Goal: Task Accomplishment & Management: Complete application form

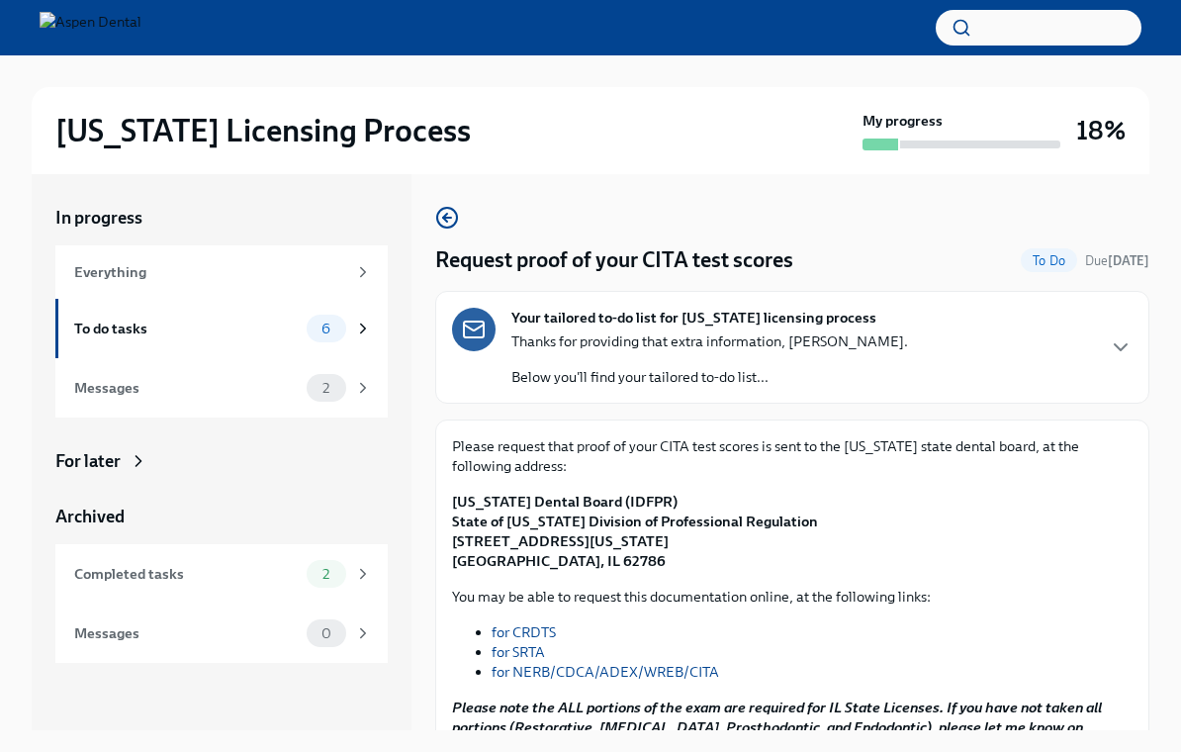
click at [294, 322] on div "To do tasks" at bounding box center [186, 328] width 225 height 22
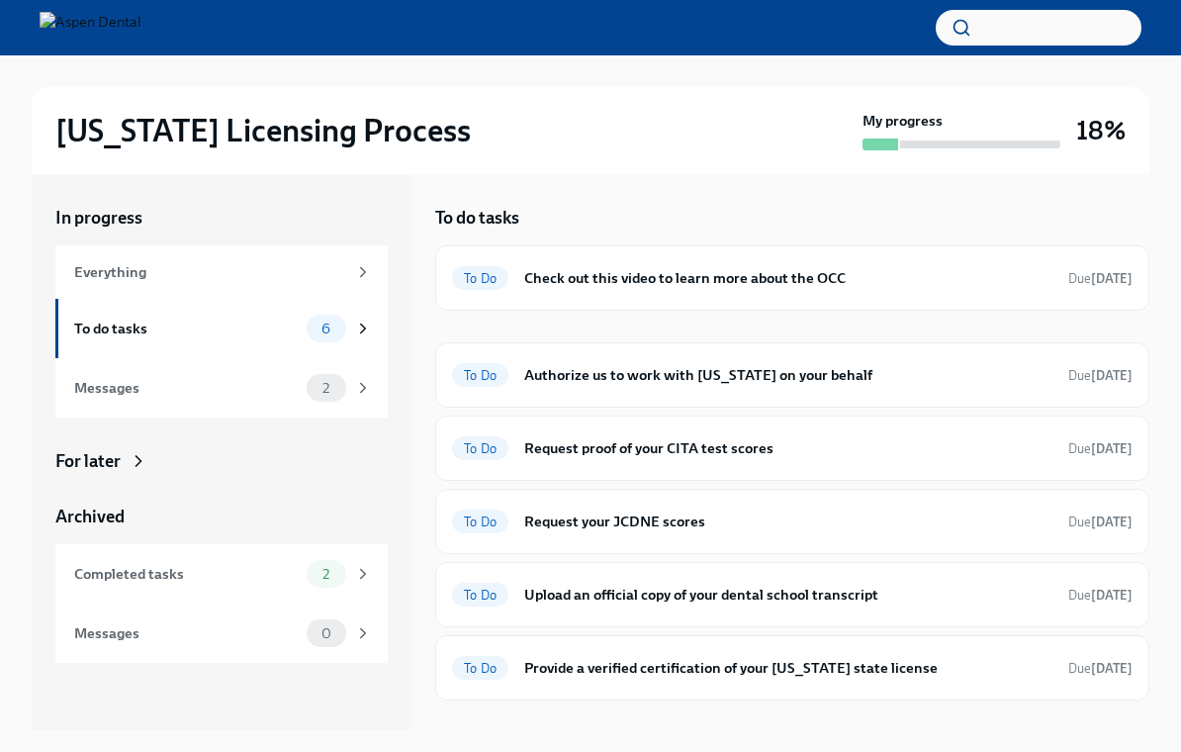
click at [707, 452] on h6 "Request proof of your CITA test scores" at bounding box center [788, 448] width 528 height 22
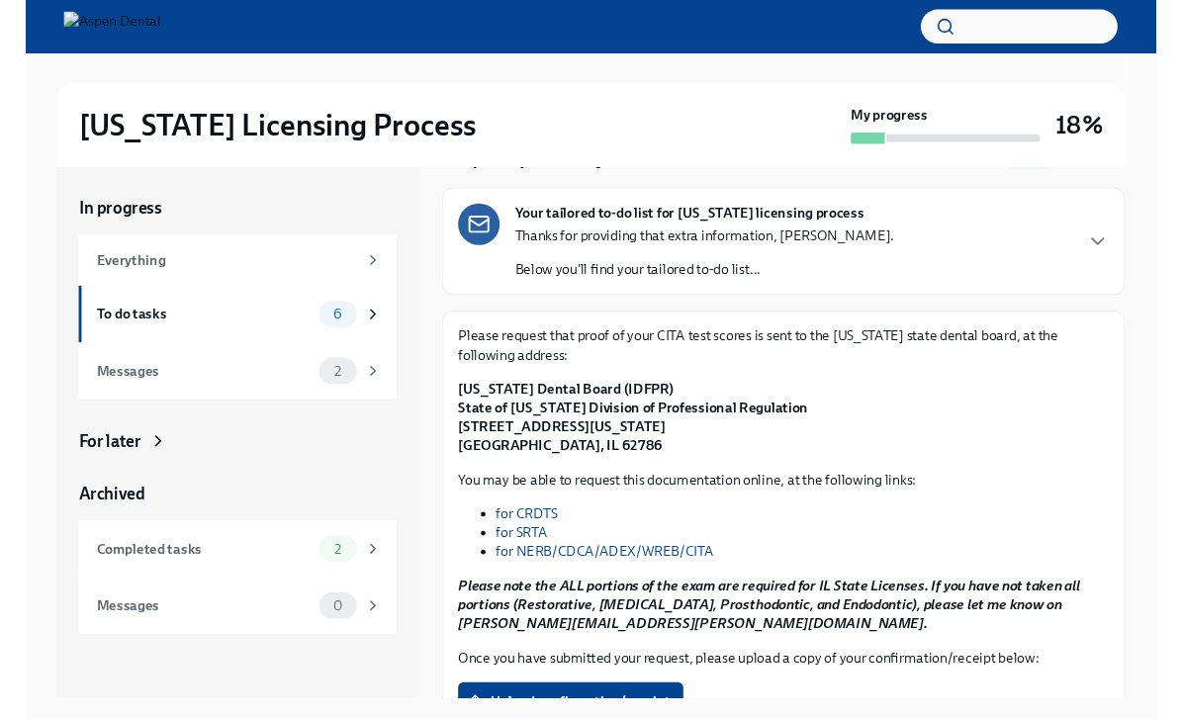
scroll to position [117, 0]
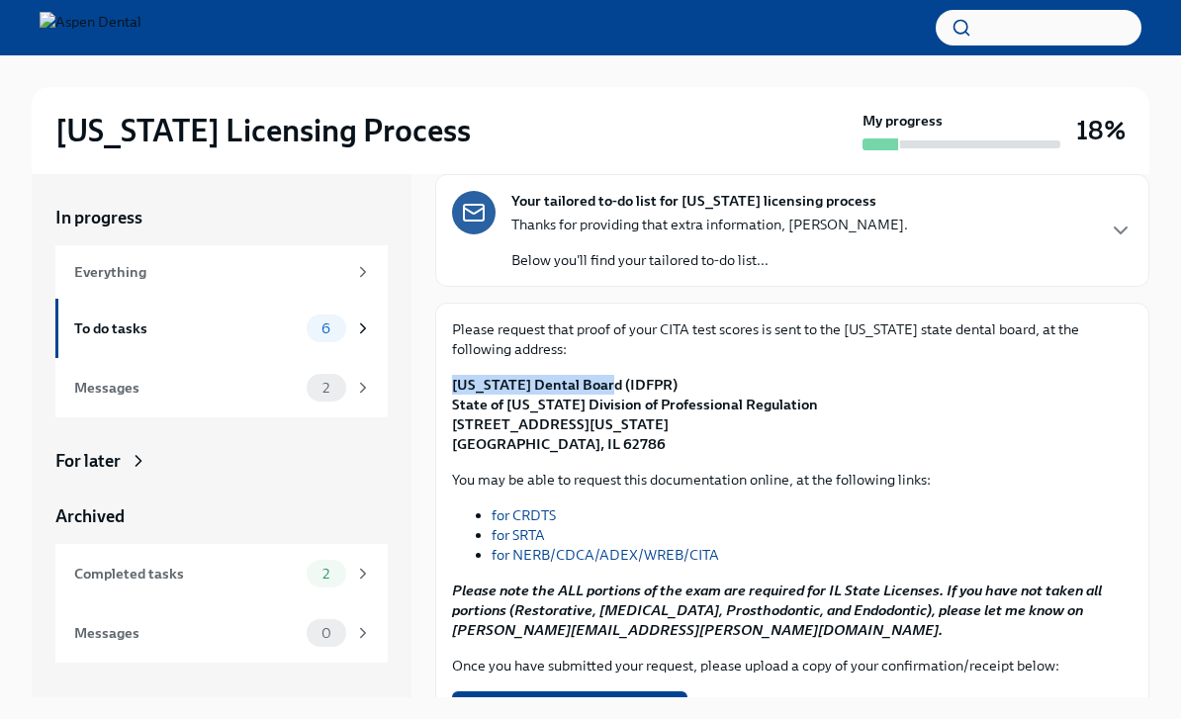
click at [561, 424] on strong "Illinois Dental Board (IDFPR) State of Illinois Division of Professional Regula…" at bounding box center [635, 414] width 366 height 77
copy strong "320 West Washington St, 3rd Floor"
copy strong "62786"
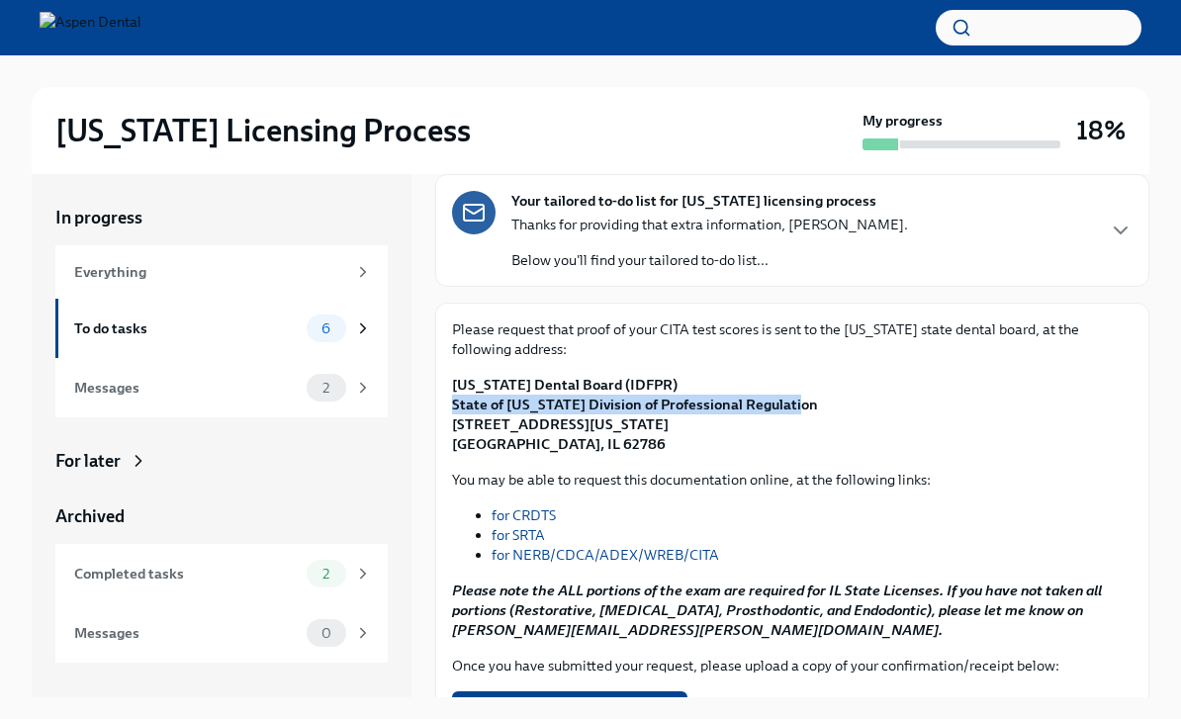
copy strong "State of Illinois Division of Professional Regulation"
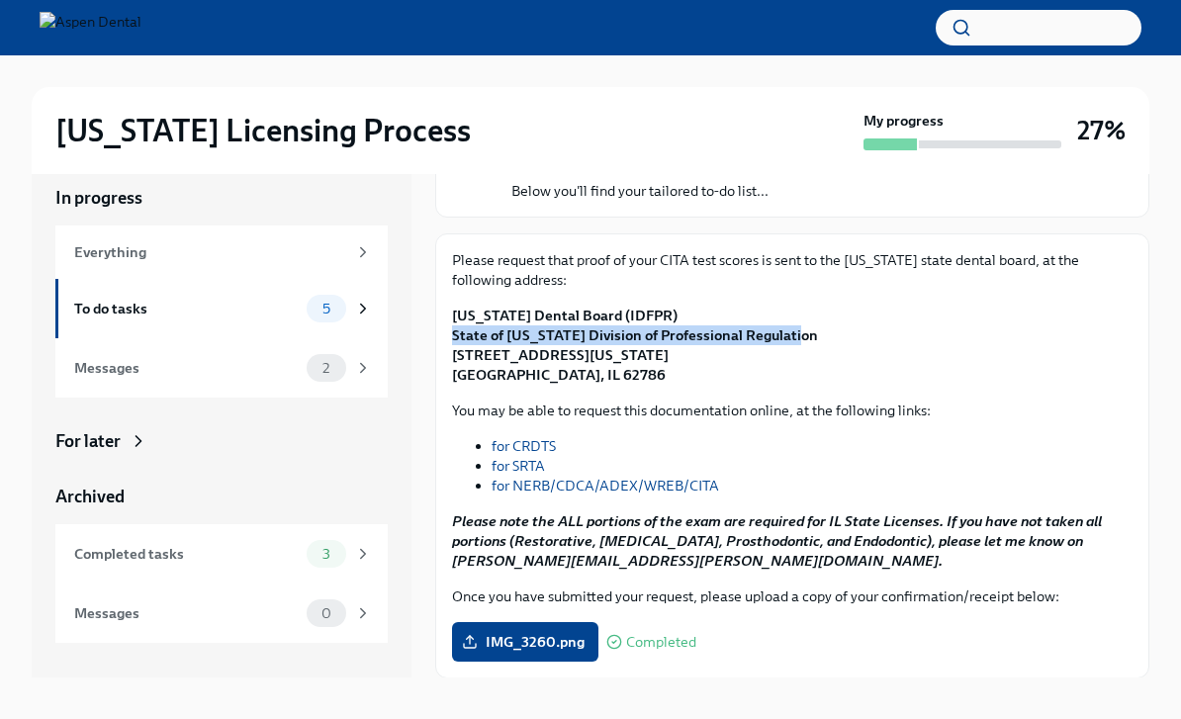
scroll to position [165, 0]
click at [535, 718] on span "Next task : Request your JCDNE scores" at bounding box center [573, 723] width 249 height 20
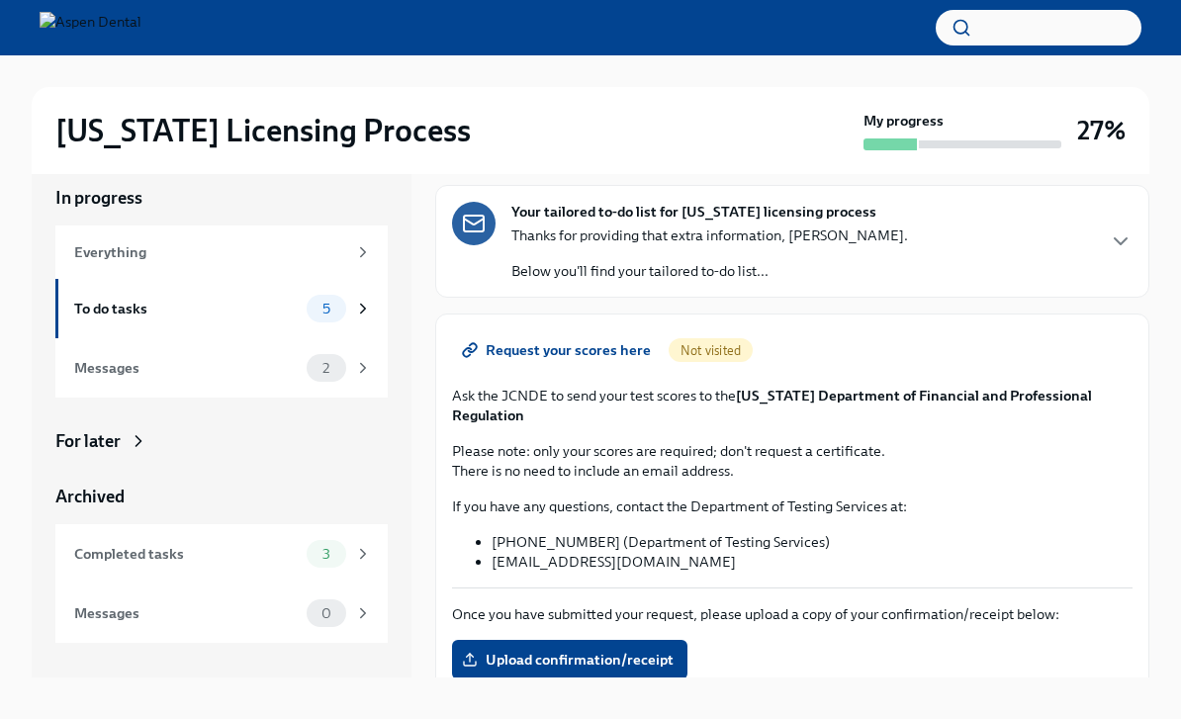
scroll to position [83, 0]
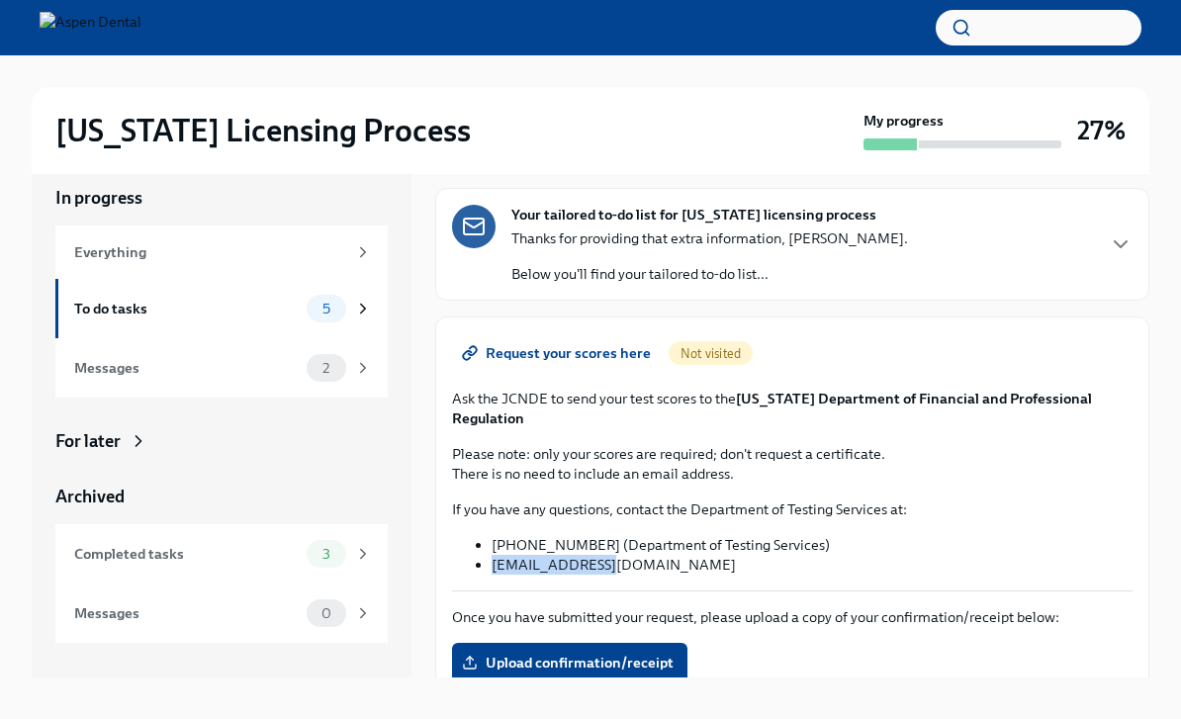
click at [778, 4] on div at bounding box center [590, 27] width 1181 height 55
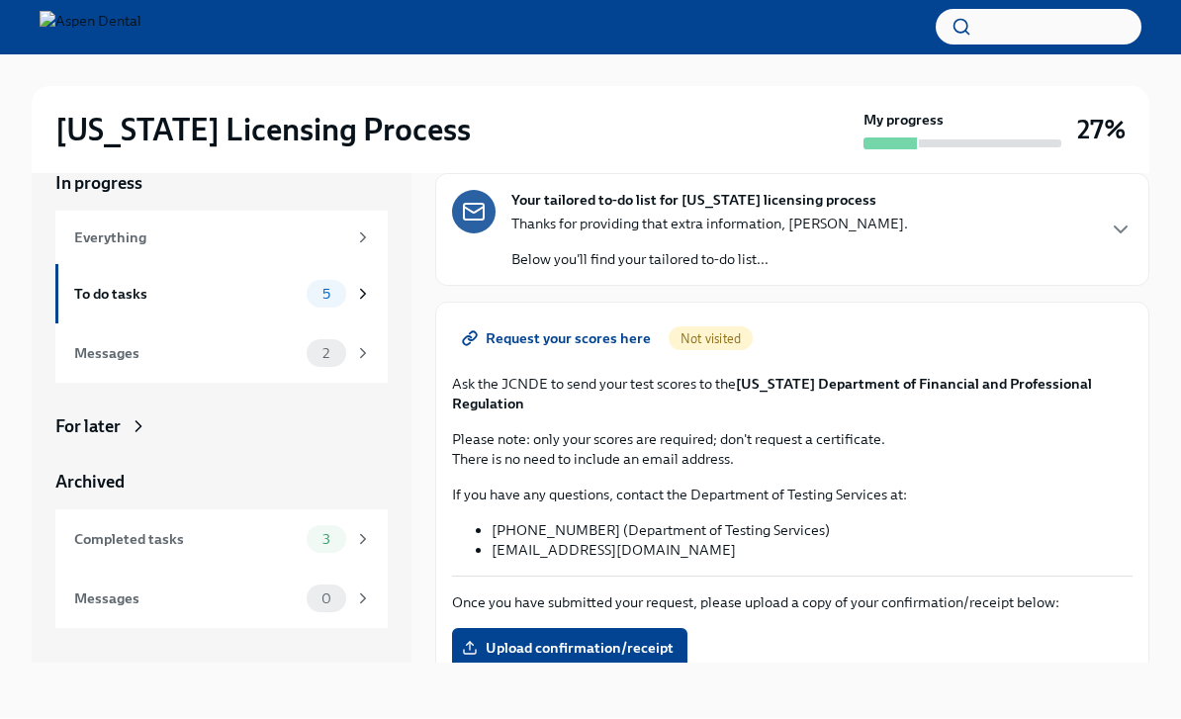
click at [974, 11] on button "button" at bounding box center [1039, 28] width 206 height 36
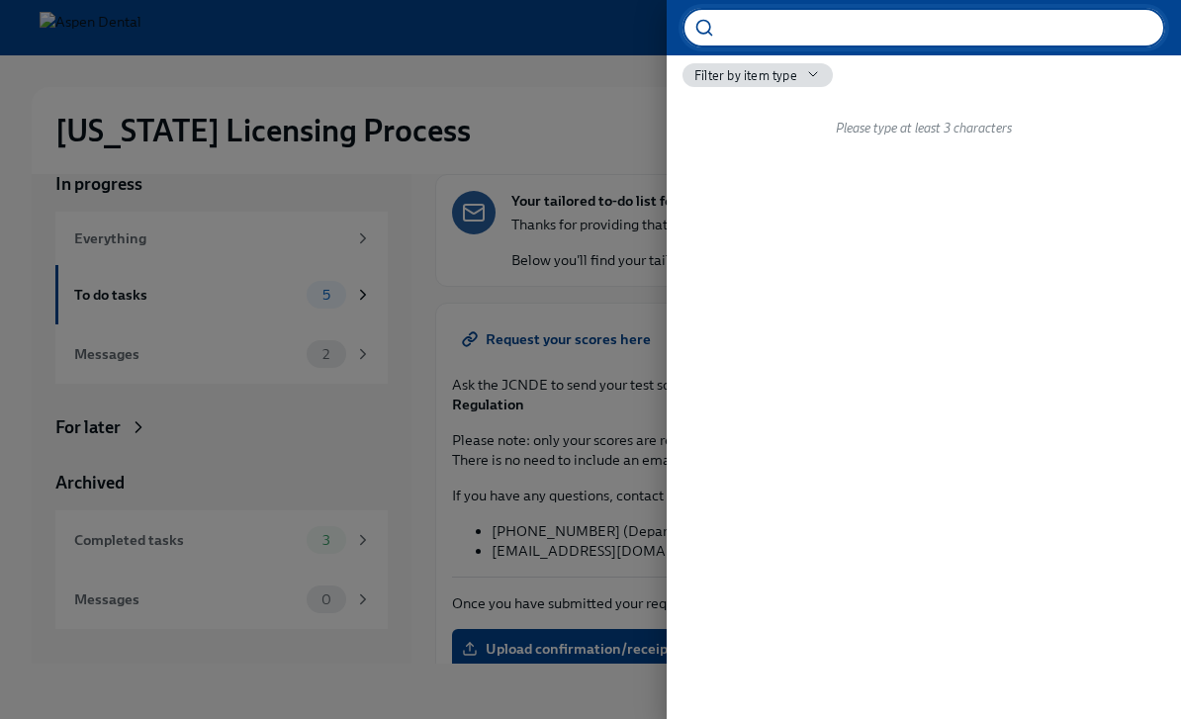
click at [532, 227] on div at bounding box center [590, 359] width 1181 height 719
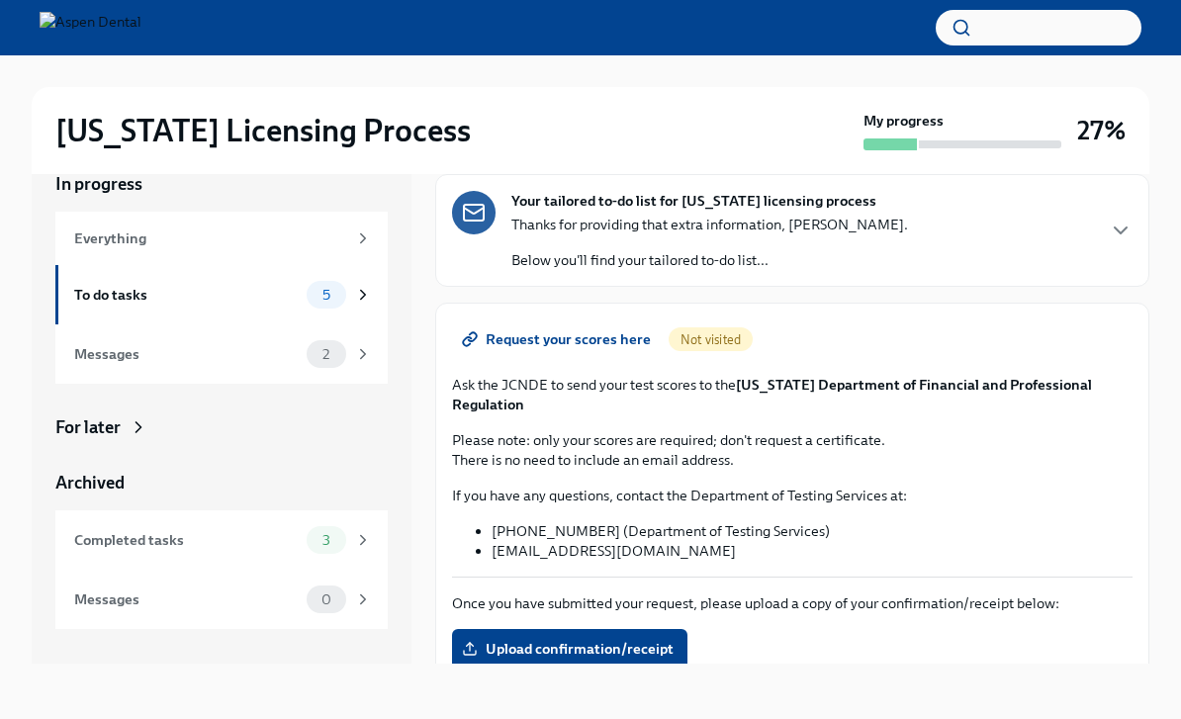
click at [510, 629] on label "Upload confirmation/receipt" at bounding box center [569, 649] width 235 height 40
click at [0, 0] on input "Upload confirmation/receipt" at bounding box center [0, 0] width 0 height 0
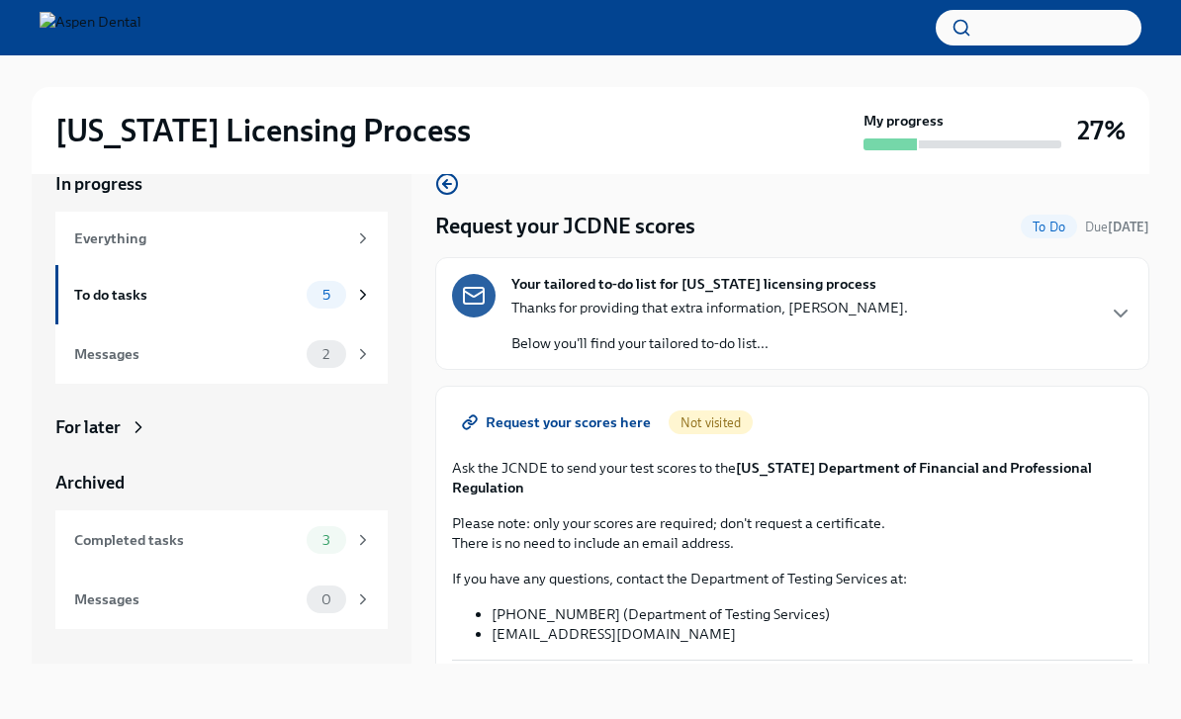
scroll to position [7, 0]
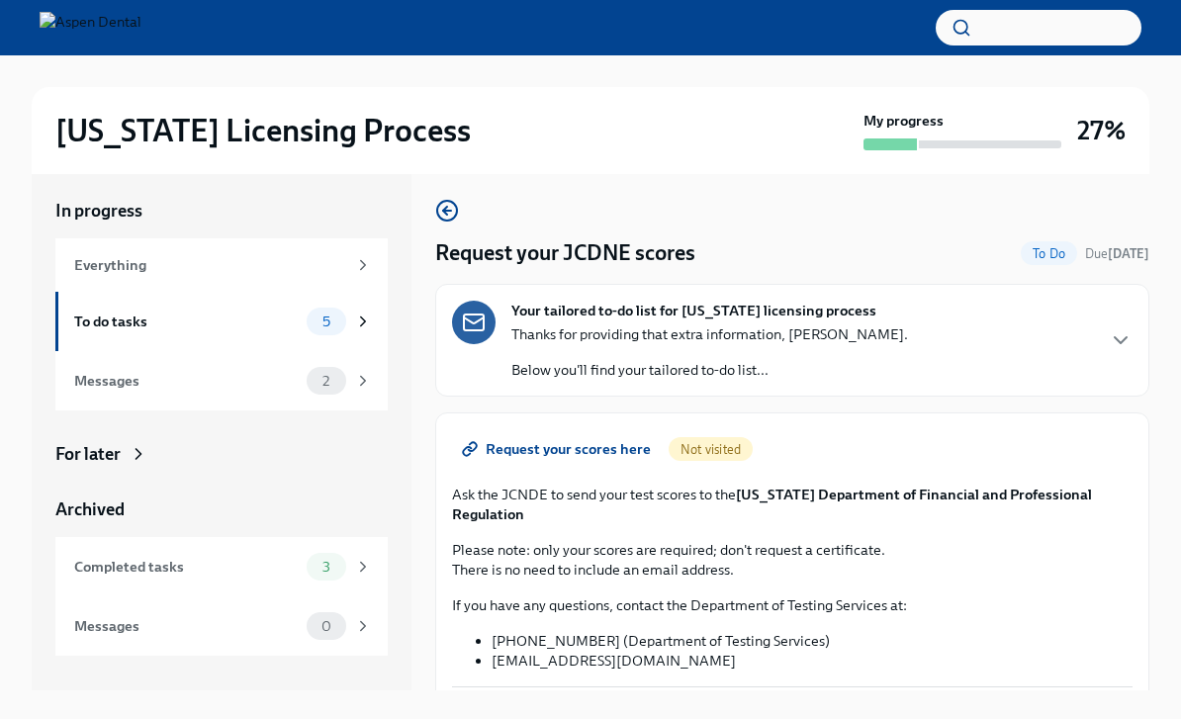
click at [498, 607] on div "If you have any questions, contact the Department of Testing Services at: 1-800…" at bounding box center [792, 632] width 680 height 75
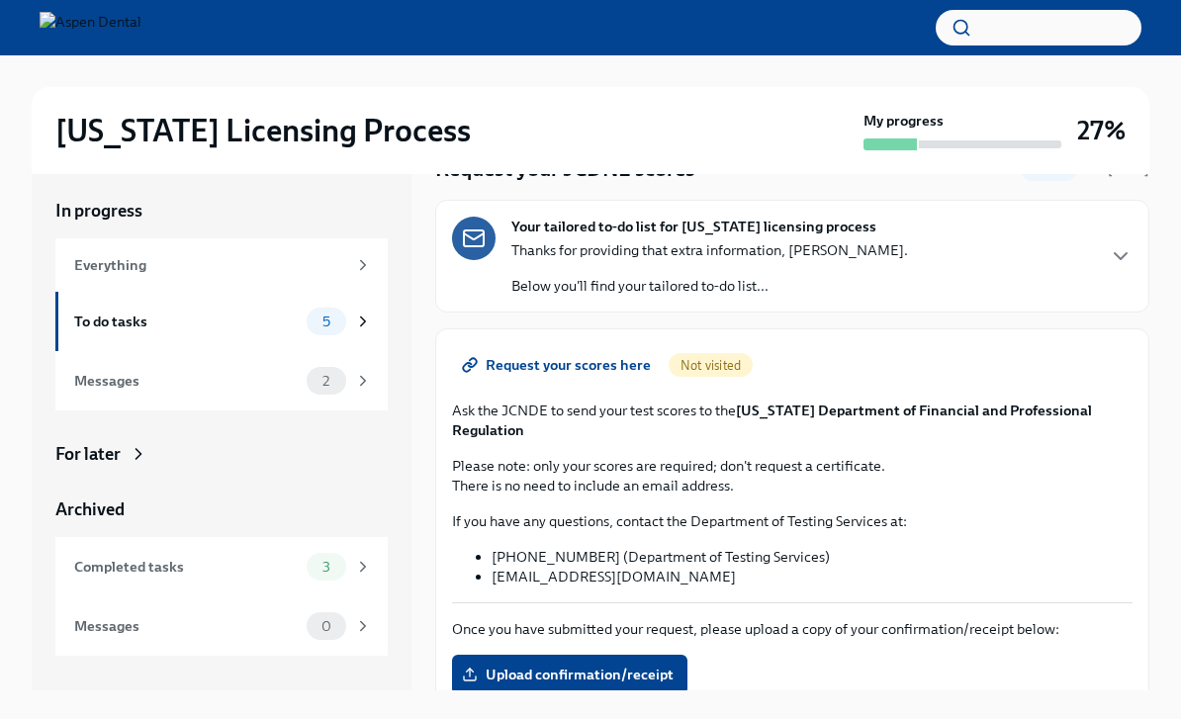
scroll to position [83, 0]
click at [584, 666] on span "Upload confirmation/receipt" at bounding box center [570, 676] width 208 height 20
click at [0, 0] on input "Upload confirmation/receipt" at bounding box center [0, 0] width 0 height 0
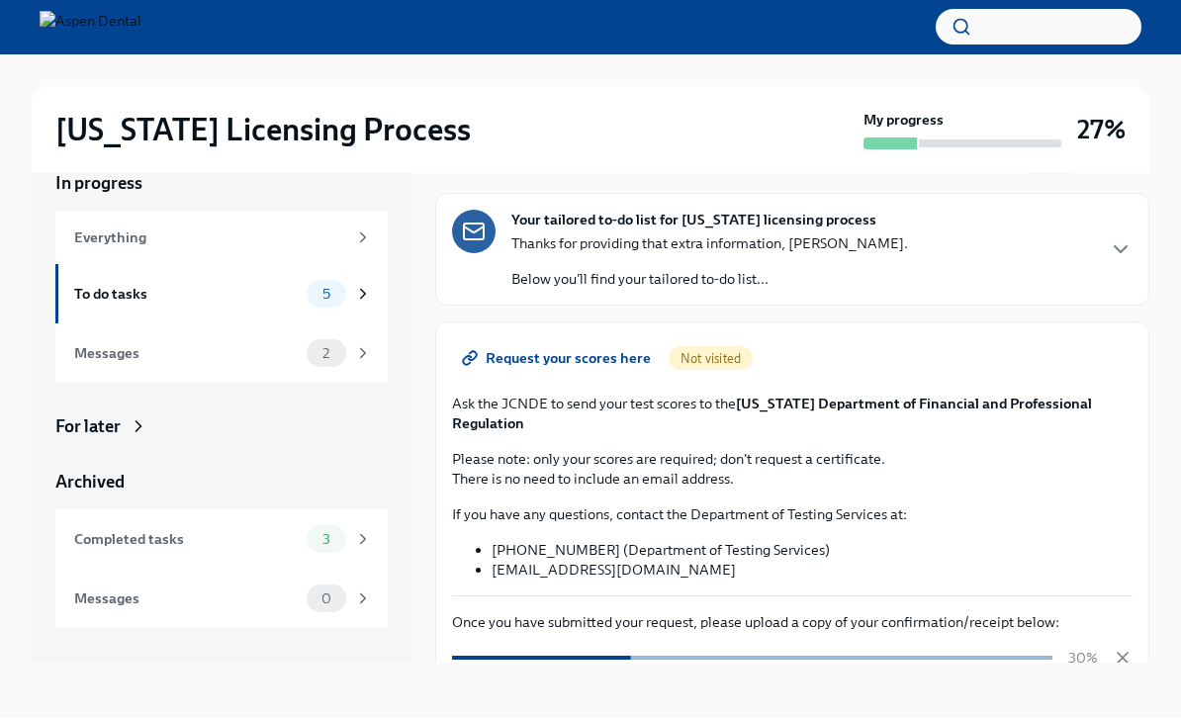
scroll to position [34, 0]
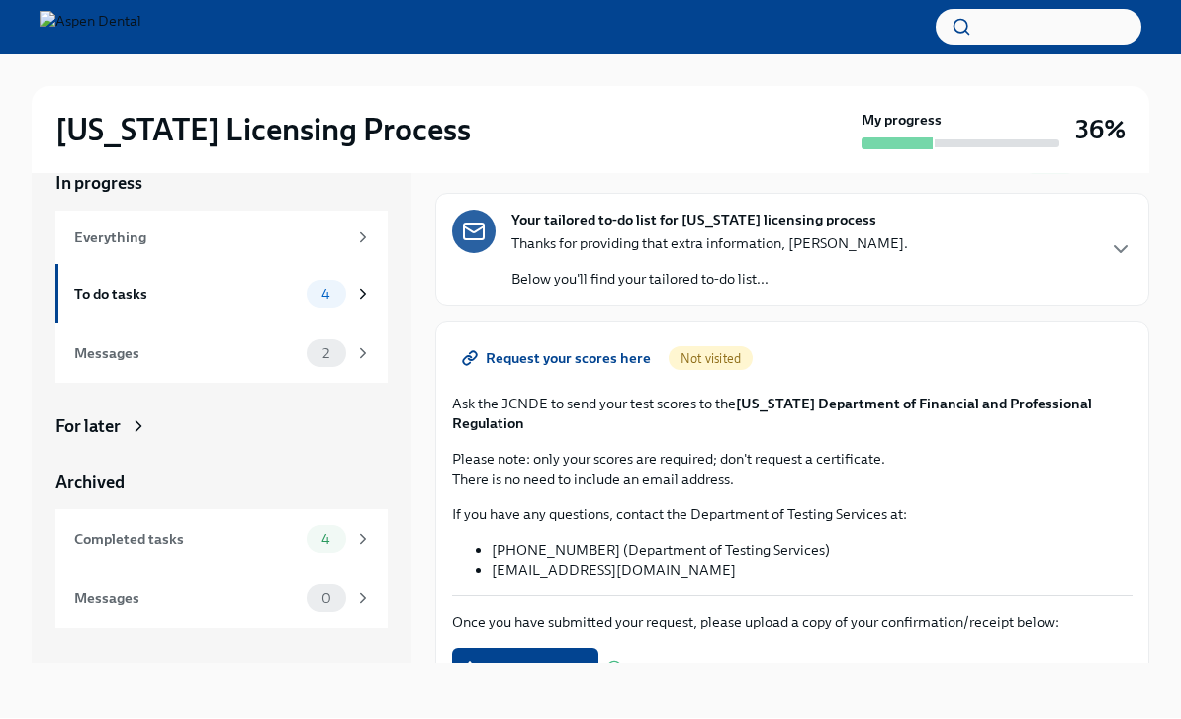
click at [243, 278] on div "To do tasks 4" at bounding box center [221, 294] width 332 height 59
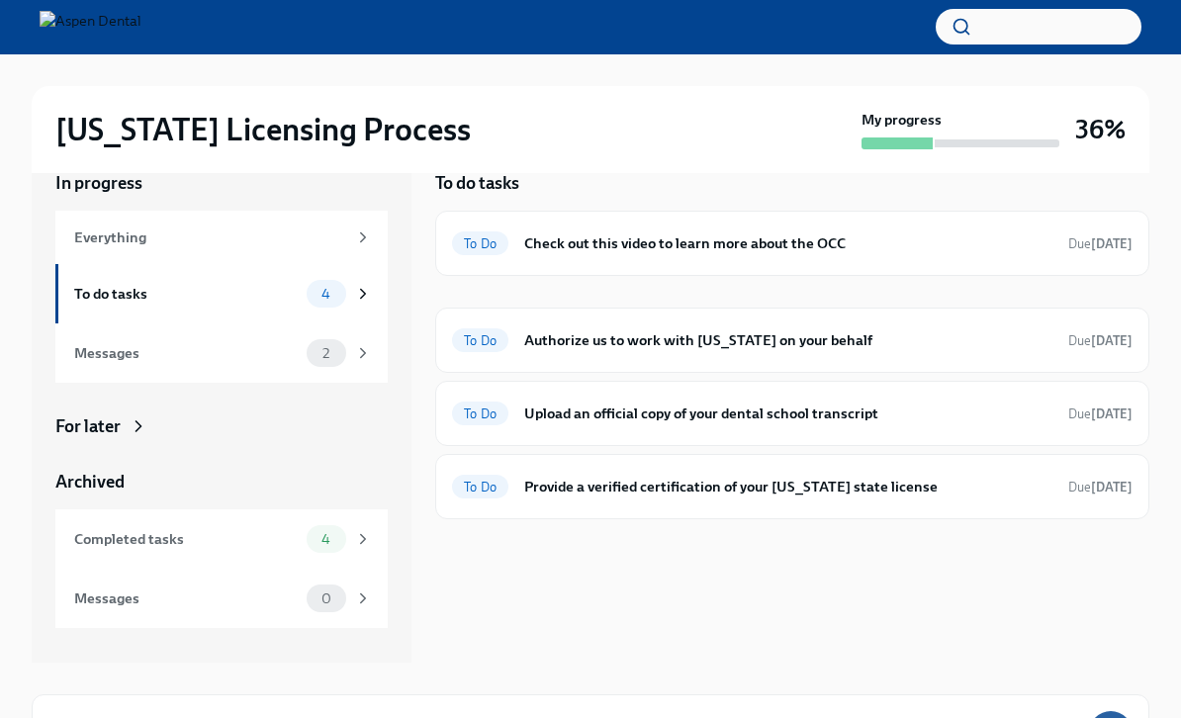
scroll to position [35, 0]
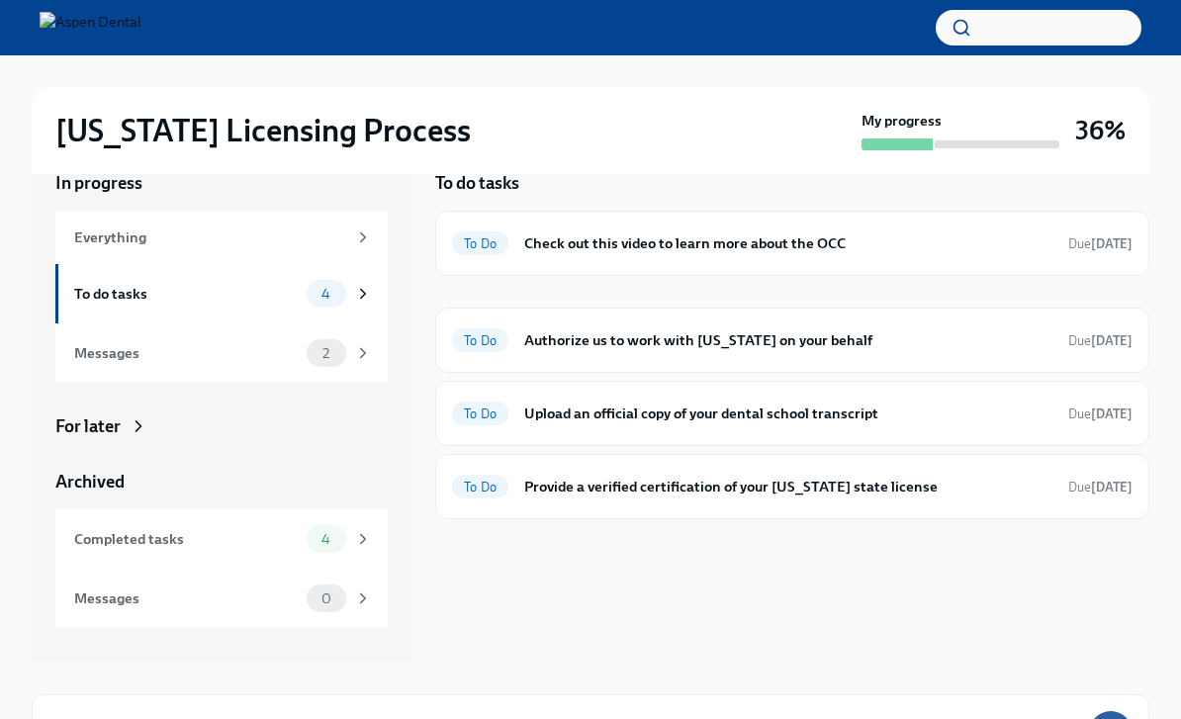
click at [1105, 250] on strong "[DATE]" at bounding box center [1112, 243] width 42 height 15
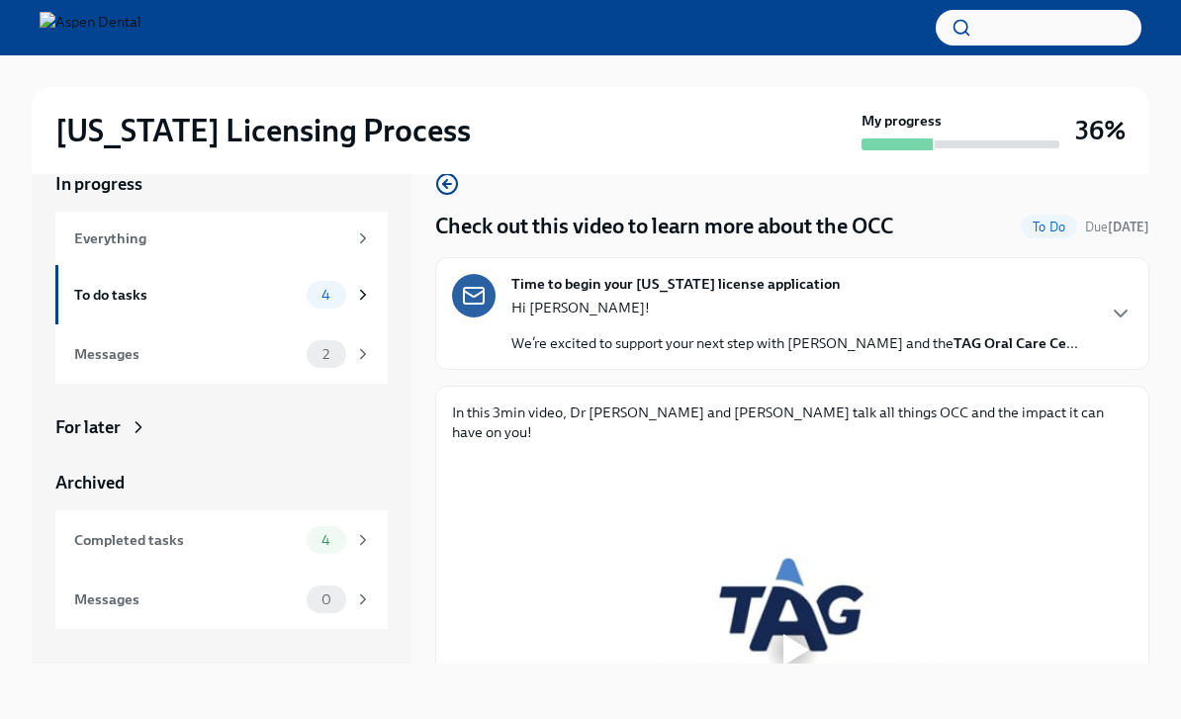
click at [786, 634] on div at bounding box center [796, 650] width 26 height 32
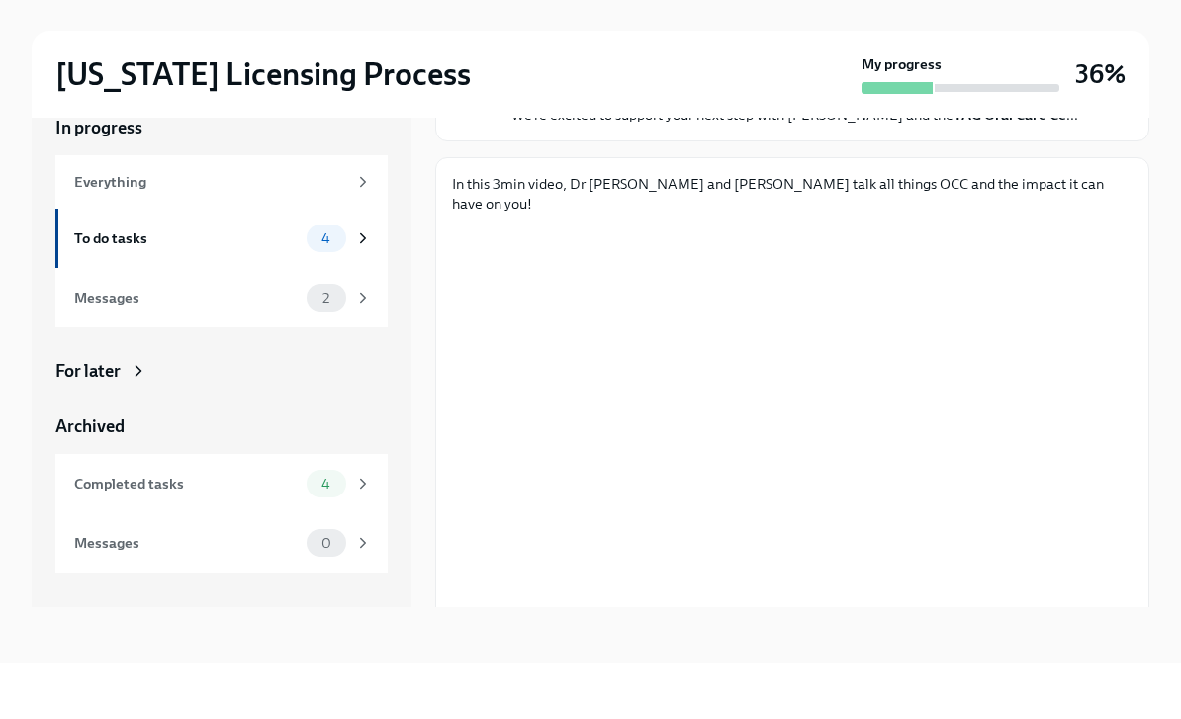
scroll to position [58, 0]
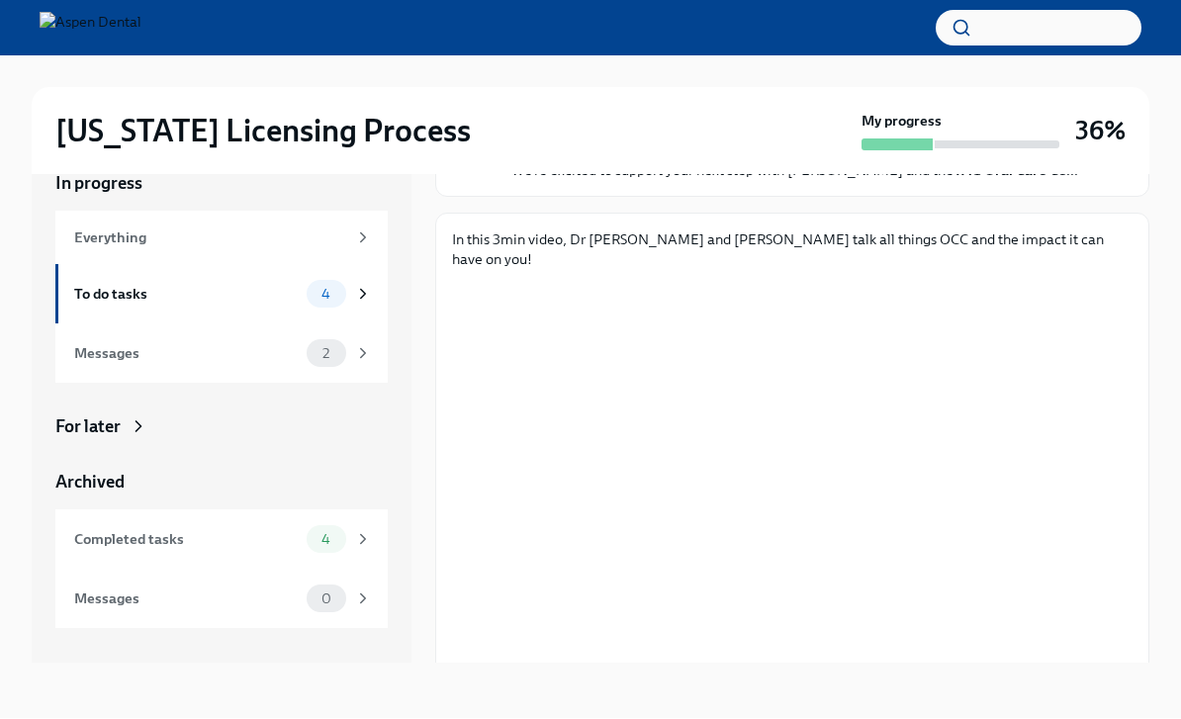
click at [700, 718] on span "Next task : Authorize us to work with Illinois on your behalf" at bounding box center [648, 729] width 393 height 20
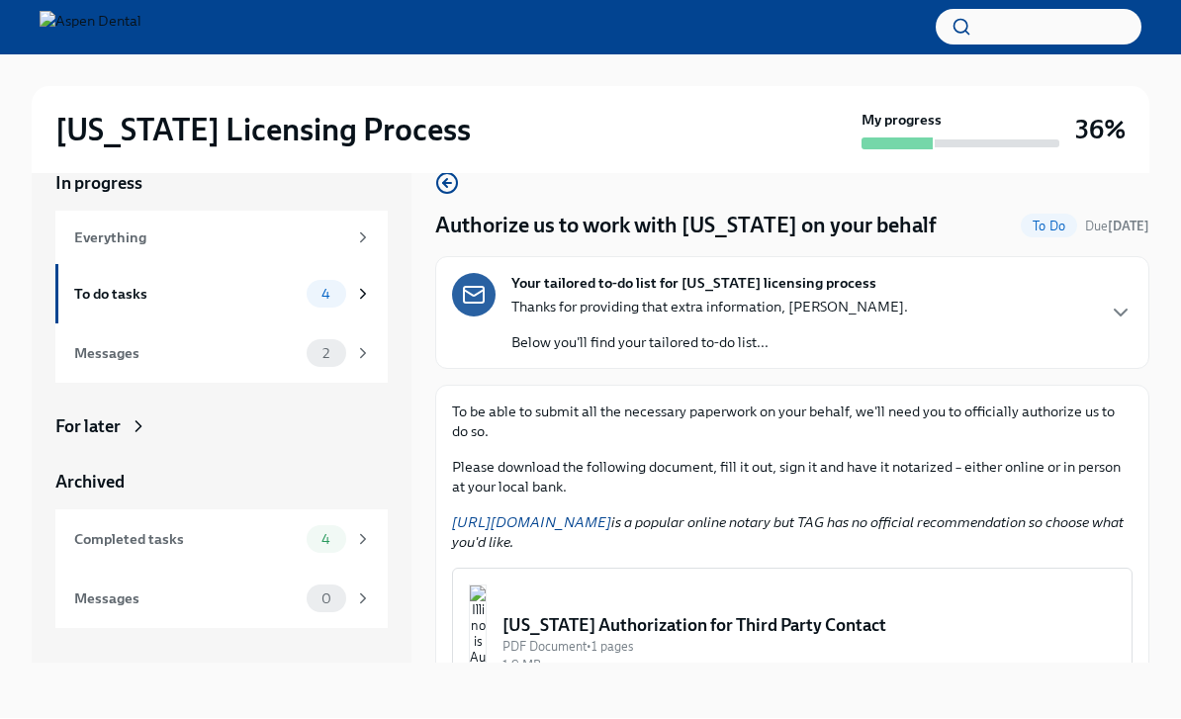
click at [289, 281] on div "To do tasks 4" at bounding box center [223, 295] width 298 height 28
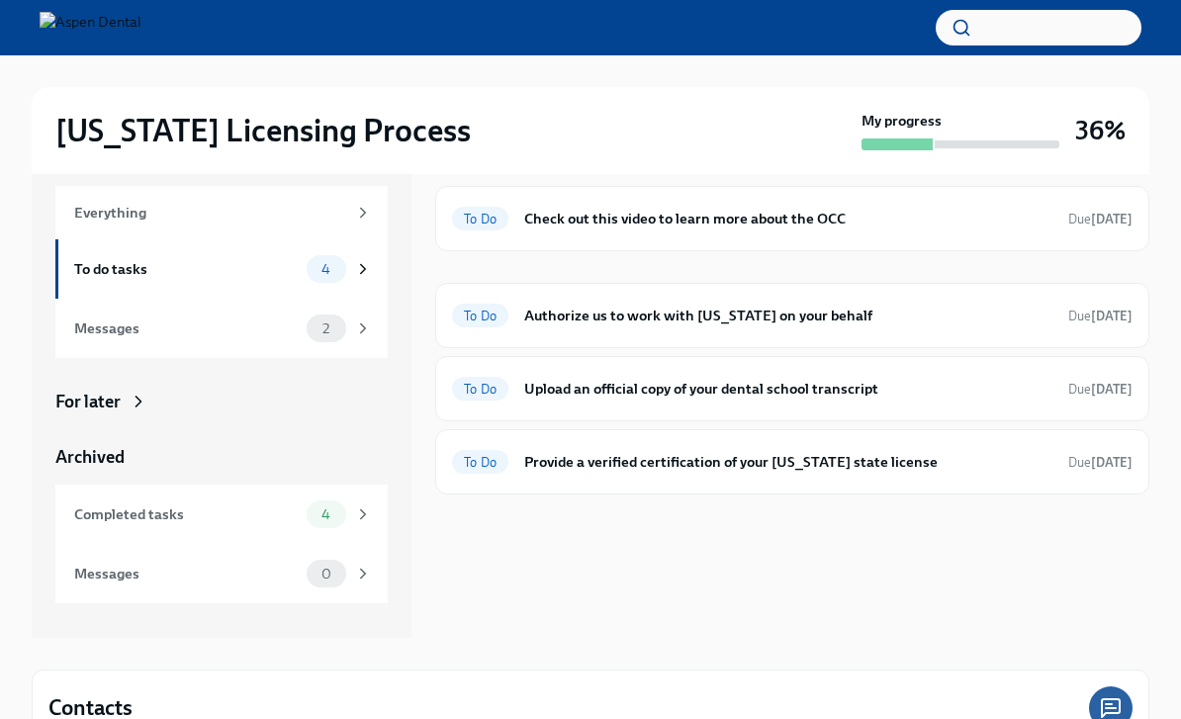
click at [797, 224] on h6 "Check out this video to learn more about the OCC" at bounding box center [788, 219] width 528 height 22
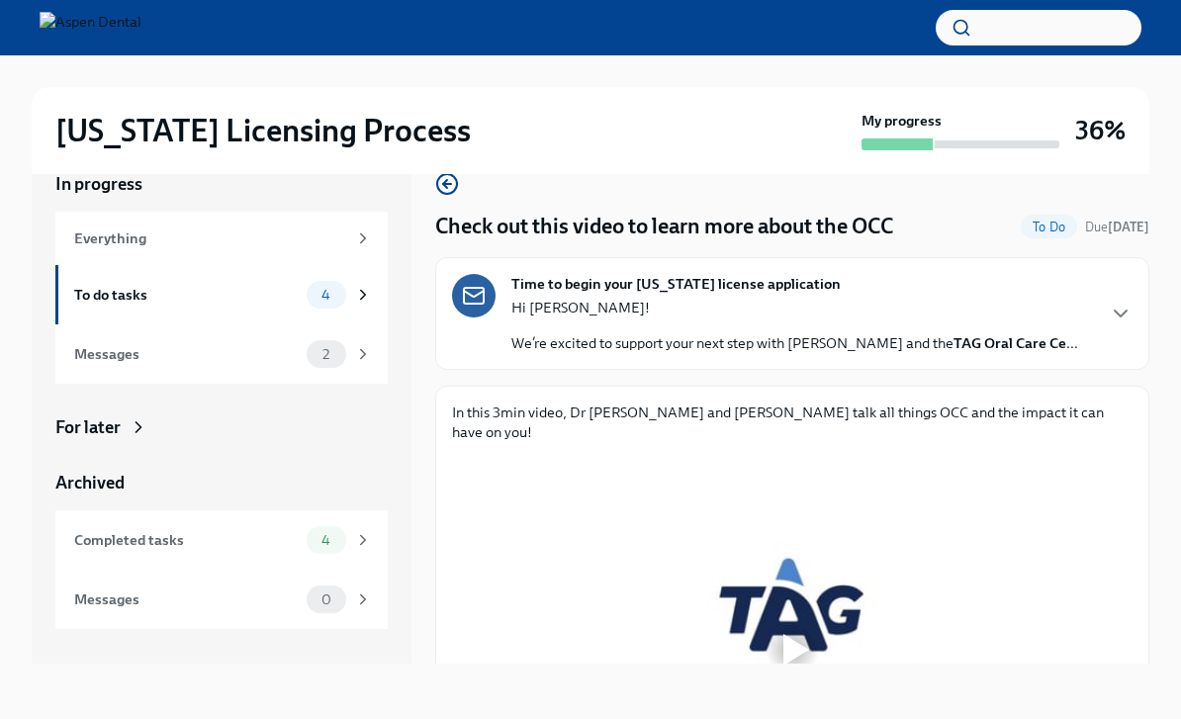
scroll to position [34, 0]
click at [1110, 322] on icon "button" at bounding box center [1121, 314] width 24 height 24
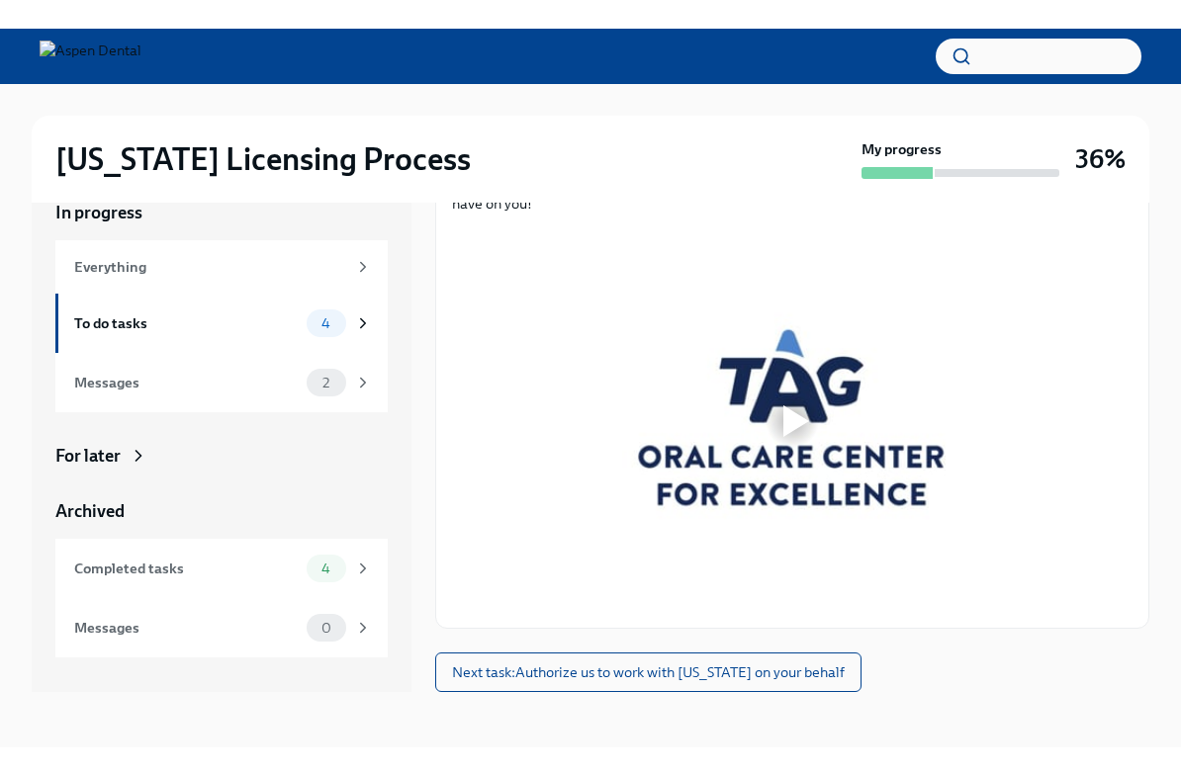
scroll to position [907, 0]
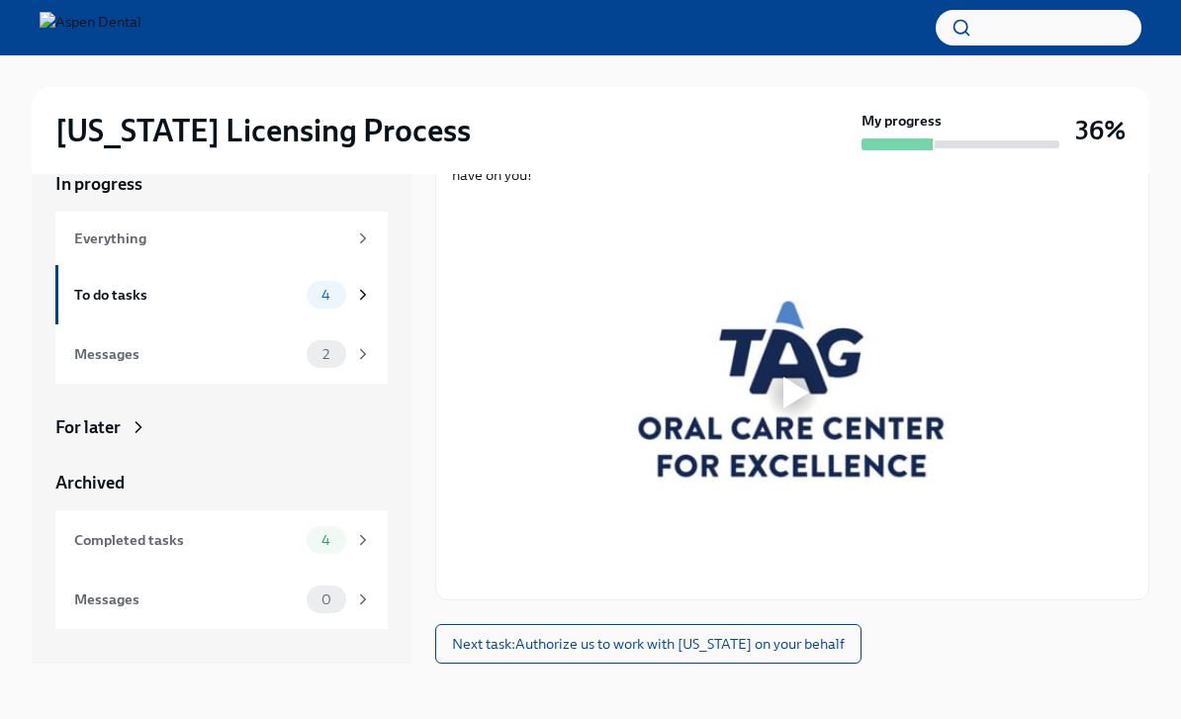
click at [870, 584] on div at bounding box center [792, 392] width 680 height 383
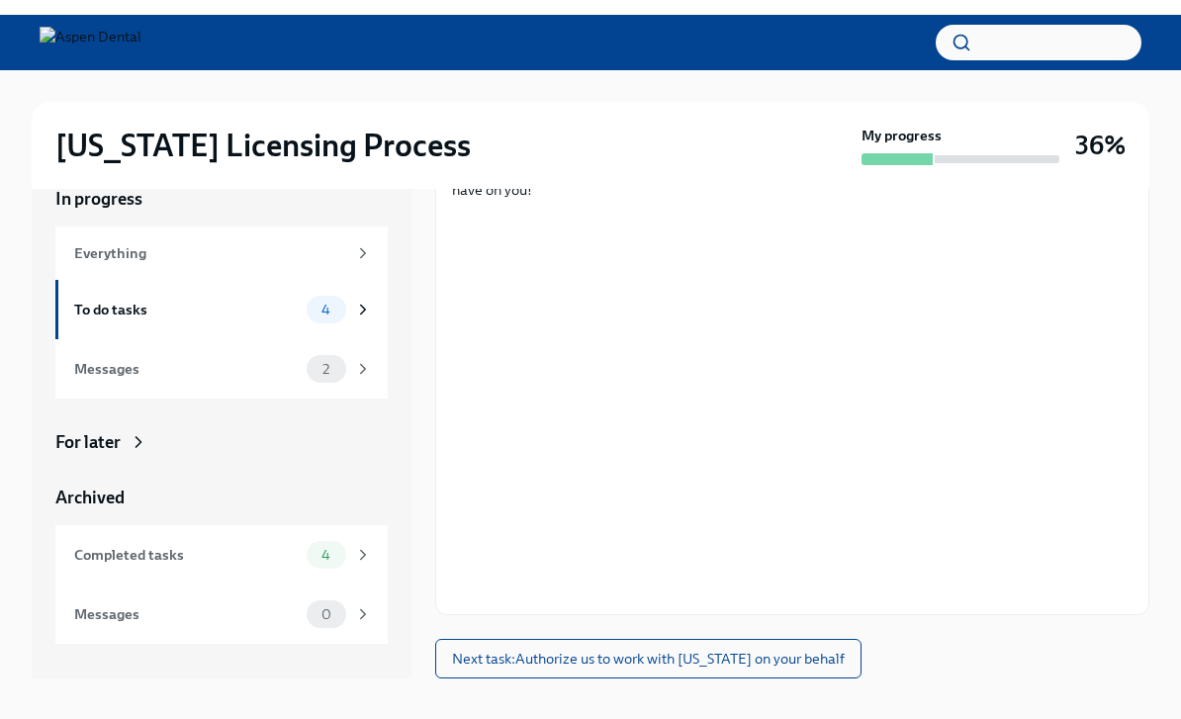
scroll to position [99, 0]
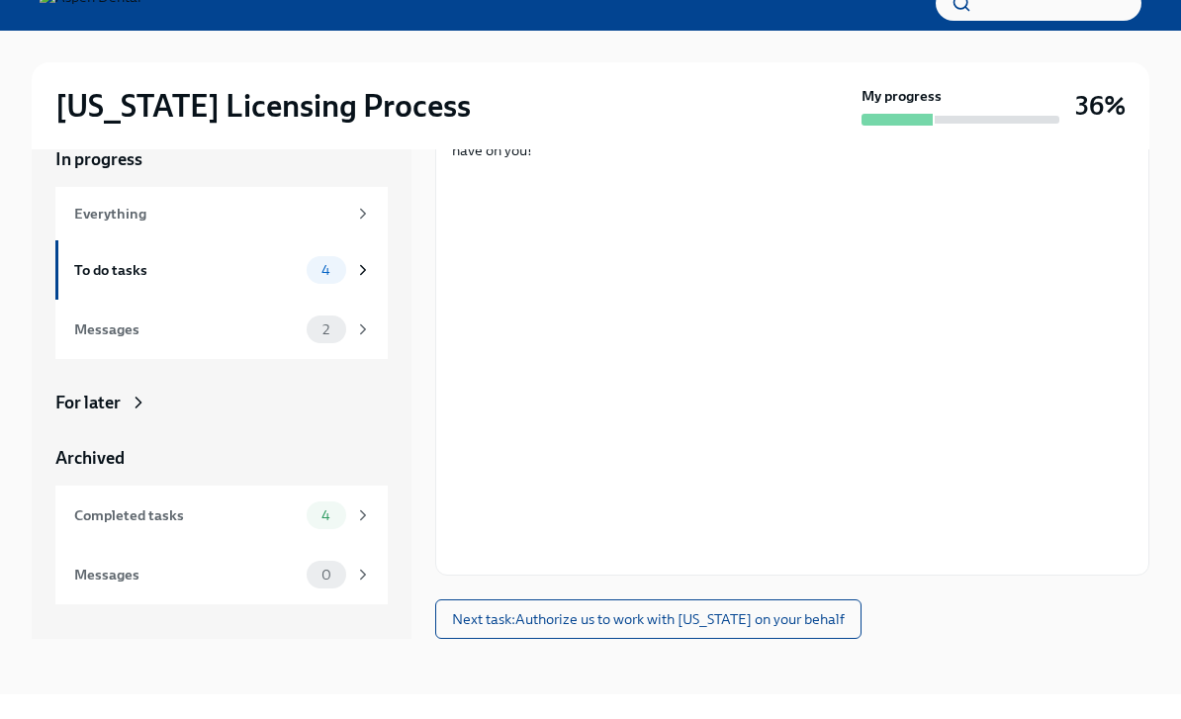
click at [771, 634] on span "Next task : Authorize us to work with Illinois on your behalf" at bounding box center [648, 644] width 393 height 20
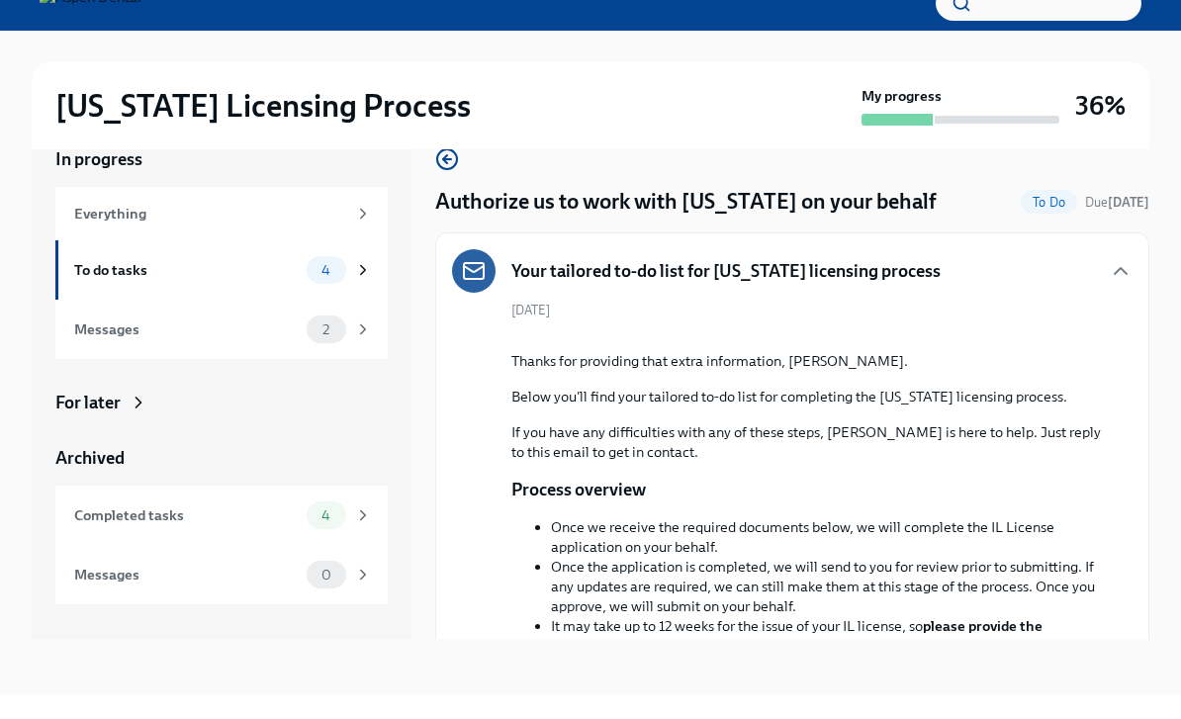
scroll to position [-4, 0]
click at [296, 284] on div "To do tasks" at bounding box center [186, 295] width 225 height 22
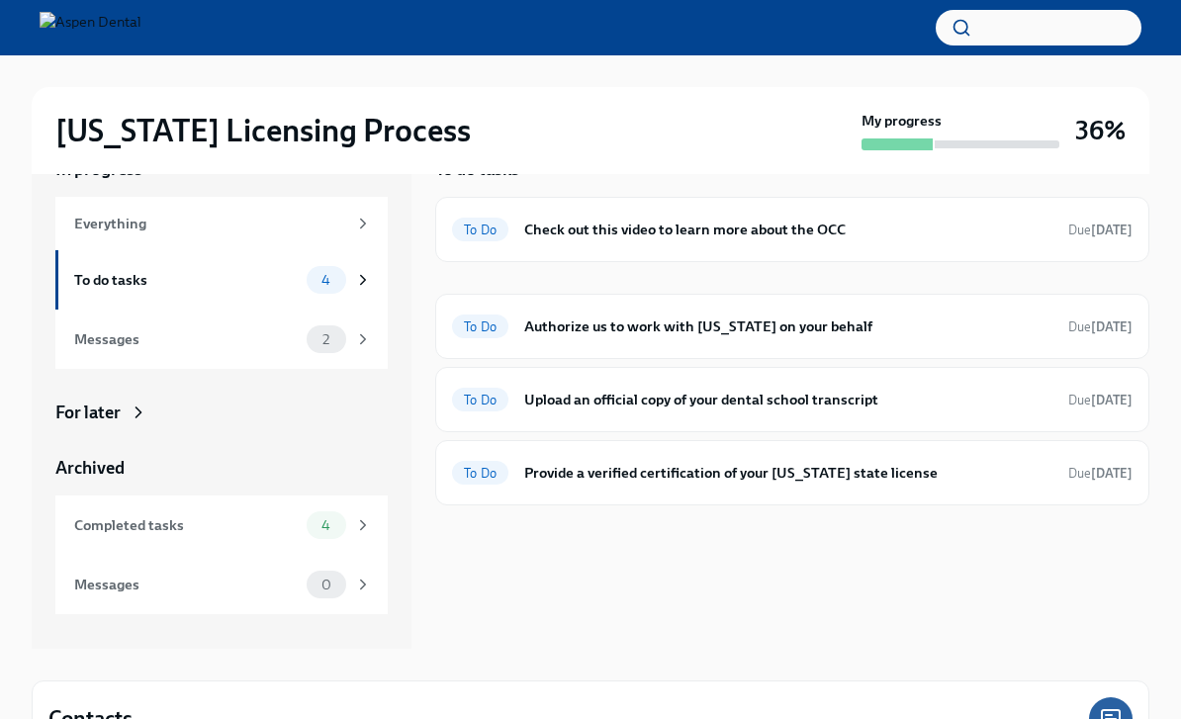
scroll to position [54, 0]
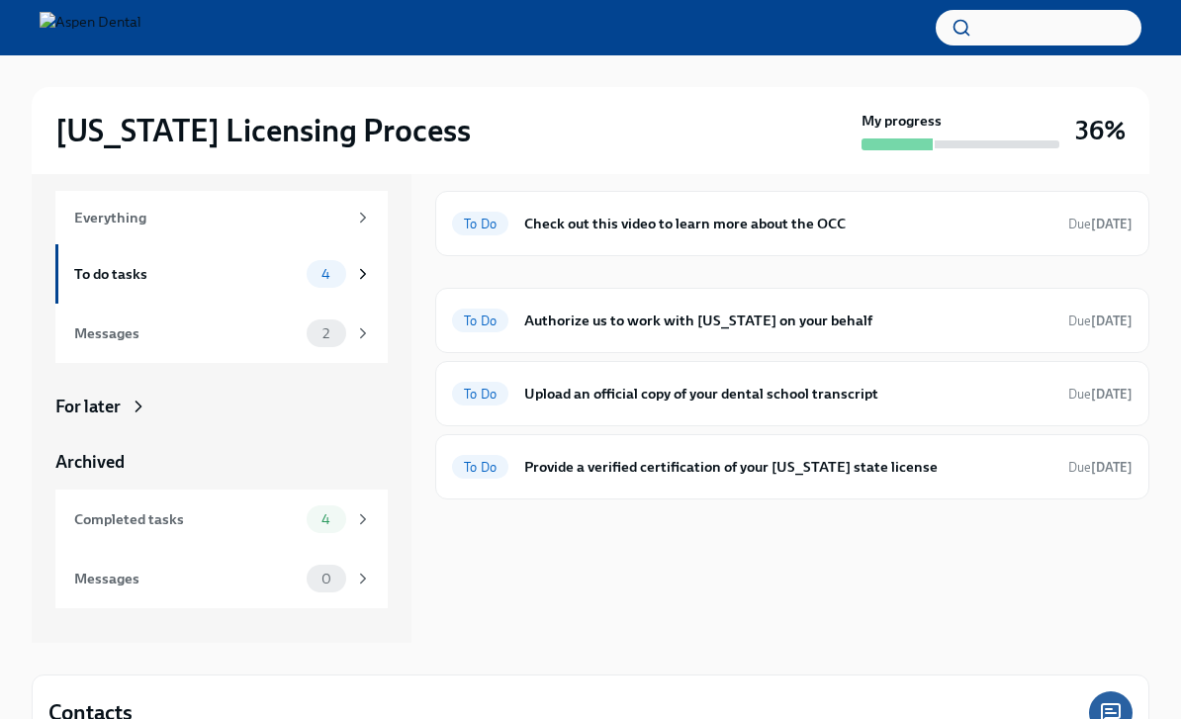
click at [769, 482] on div "To Do Provide a verified certification of your Louisiana state license Due in 8…" at bounding box center [792, 467] width 680 height 32
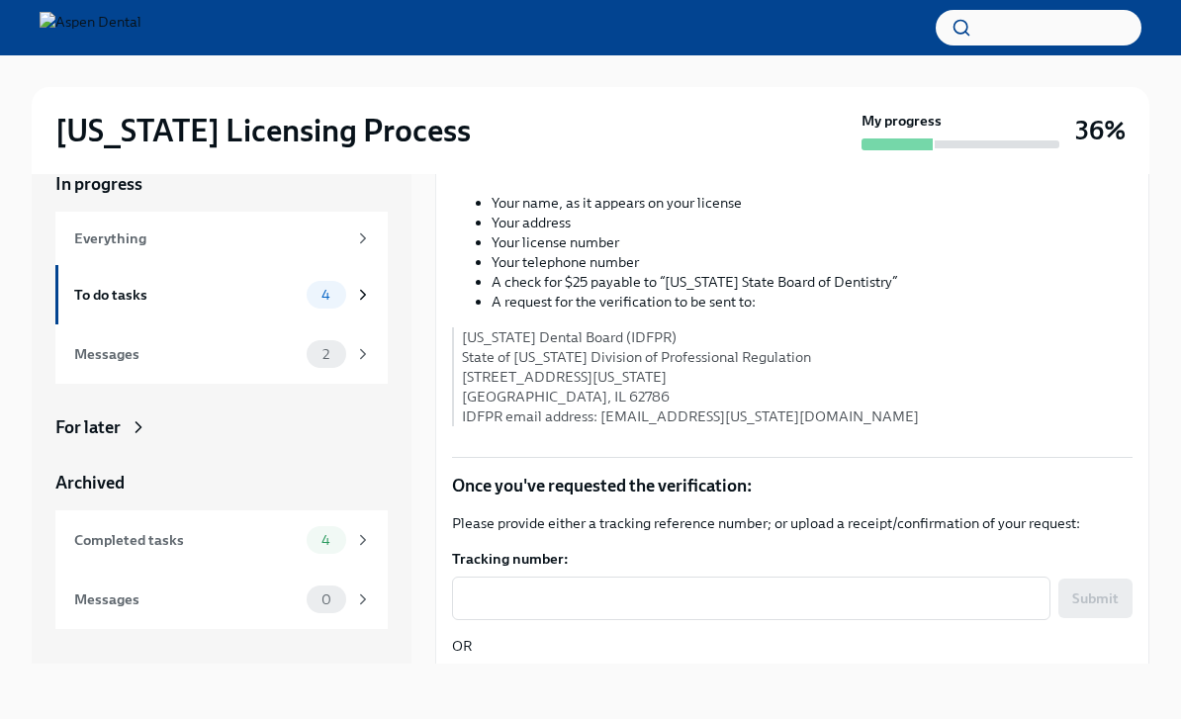
scroll to position [420, 0]
click at [325, 287] on div "4" at bounding box center [327, 295] width 40 height 28
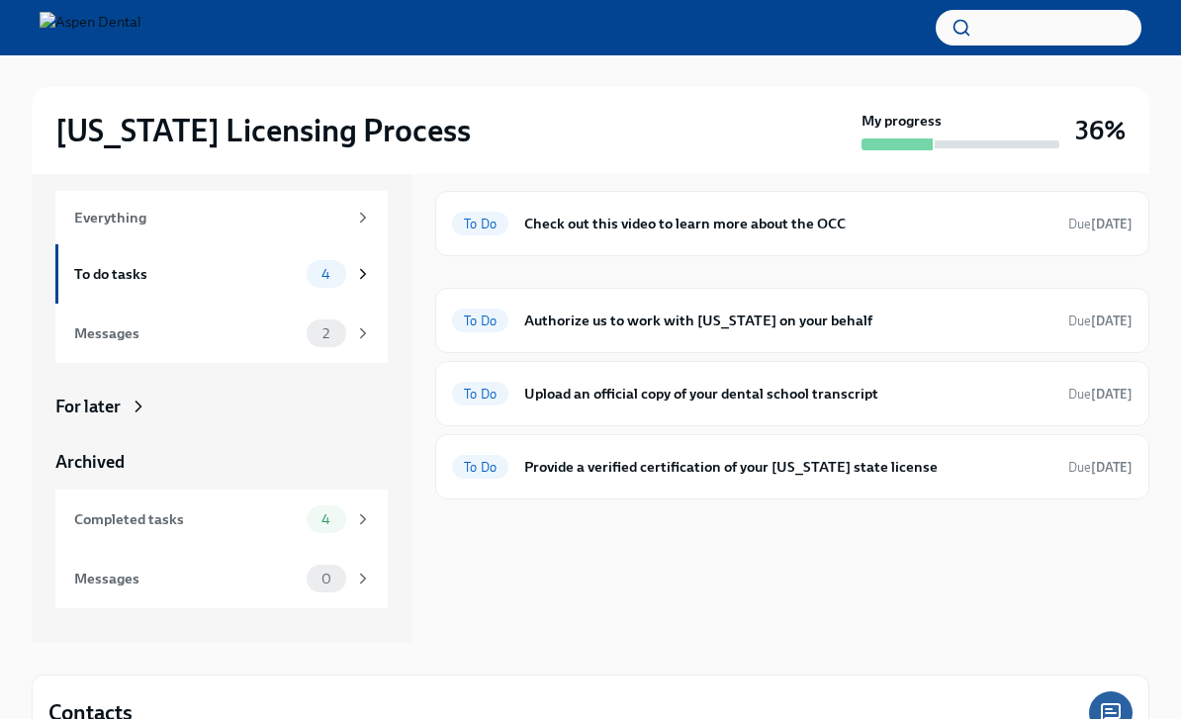
click at [683, 404] on h6 "Upload an official copy of your dental school transcript" at bounding box center [788, 394] width 528 height 22
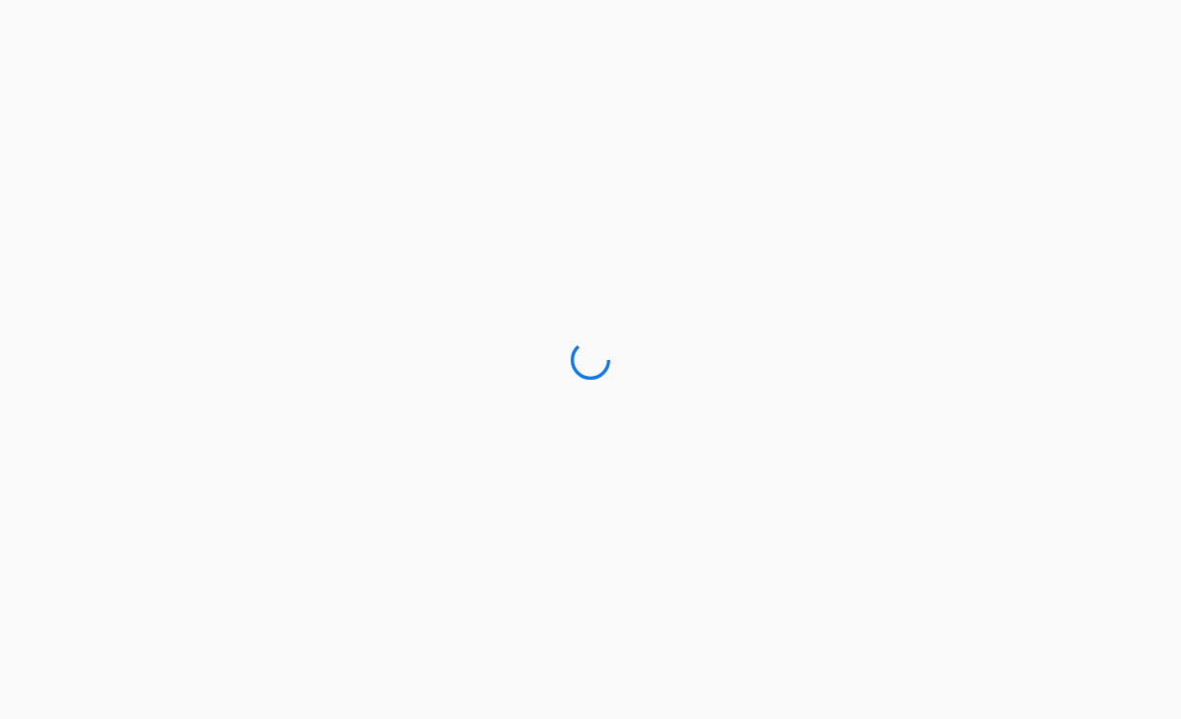
scroll to position [54, 0]
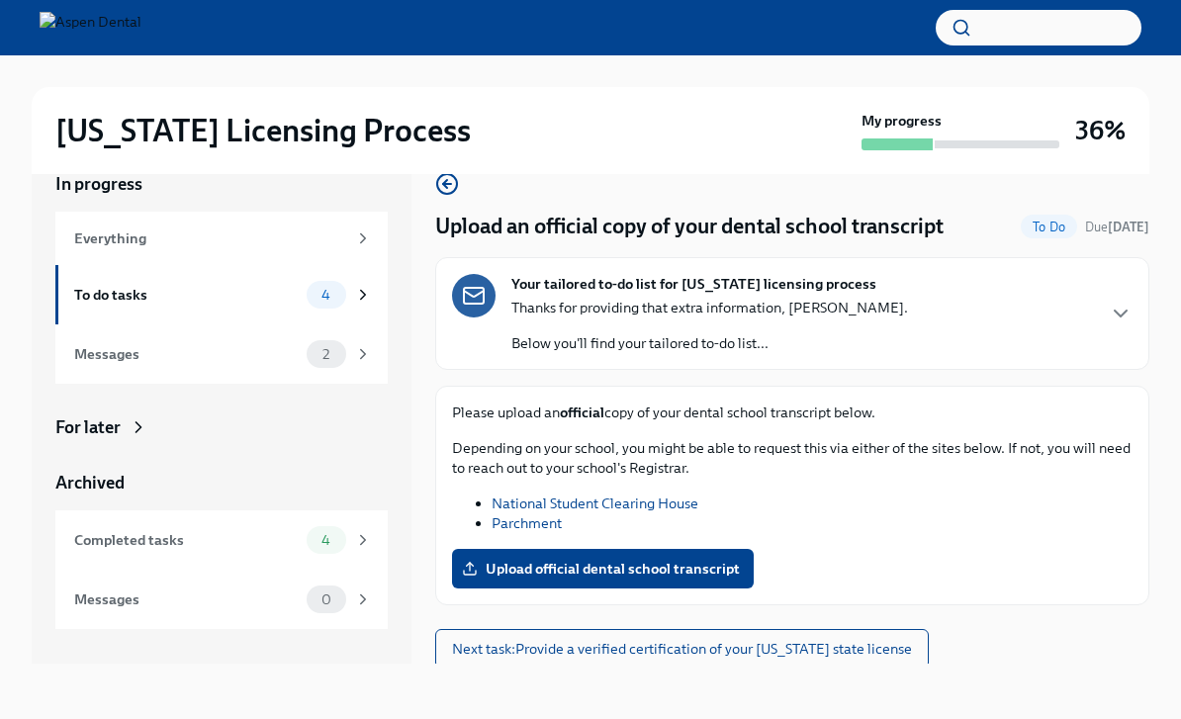
click at [531, 495] on link "National Student Clearing House" at bounding box center [595, 504] width 207 height 18
click at [501, 514] on link "Parchment" at bounding box center [527, 523] width 70 height 18
click at [579, 469] on div "Please upload an official copy of your dental school transcript below. Dependin…" at bounding box center [792, 468] width 680 height 131
click at [602, 495] on link "National Student Clearing House" at bounding box center [595, 504] width 207 height 18
click at [111, 290] on div "To do tasks 4" at bounding box center [221, 294] width 332 height 59
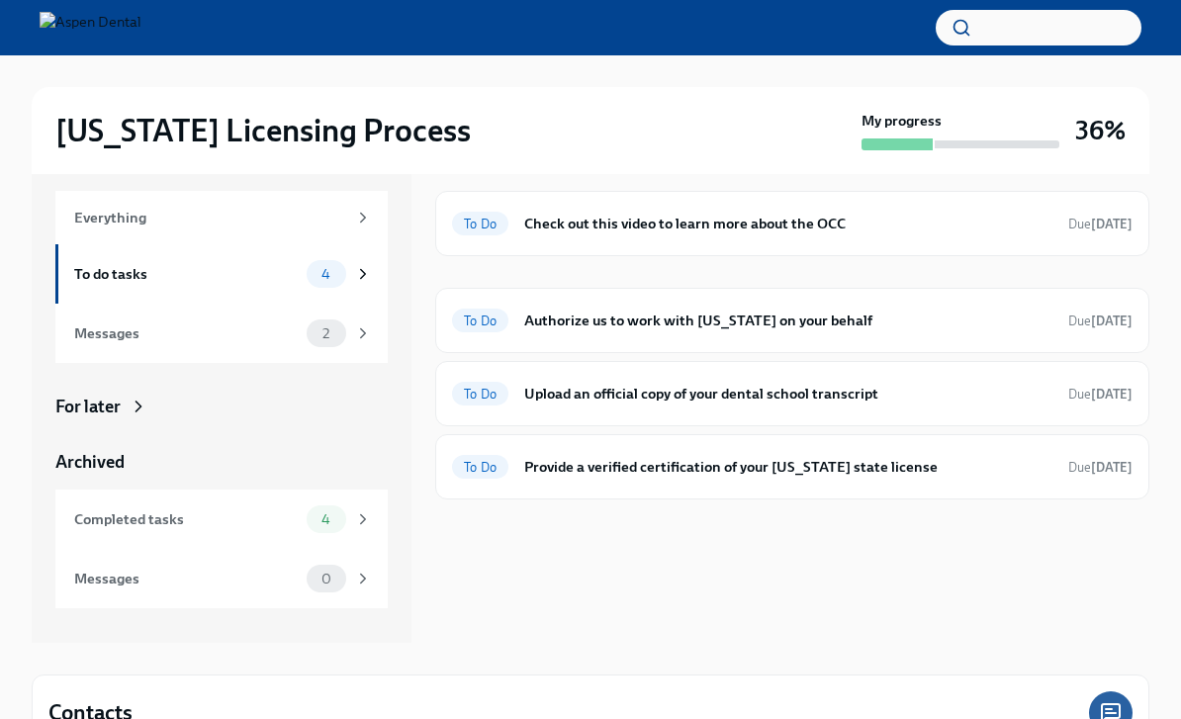
click at [605, 328] on h6 "Authorize us to work with [US_STATE] on your behalf" at bounding box center [788, 321] width 528 height 22
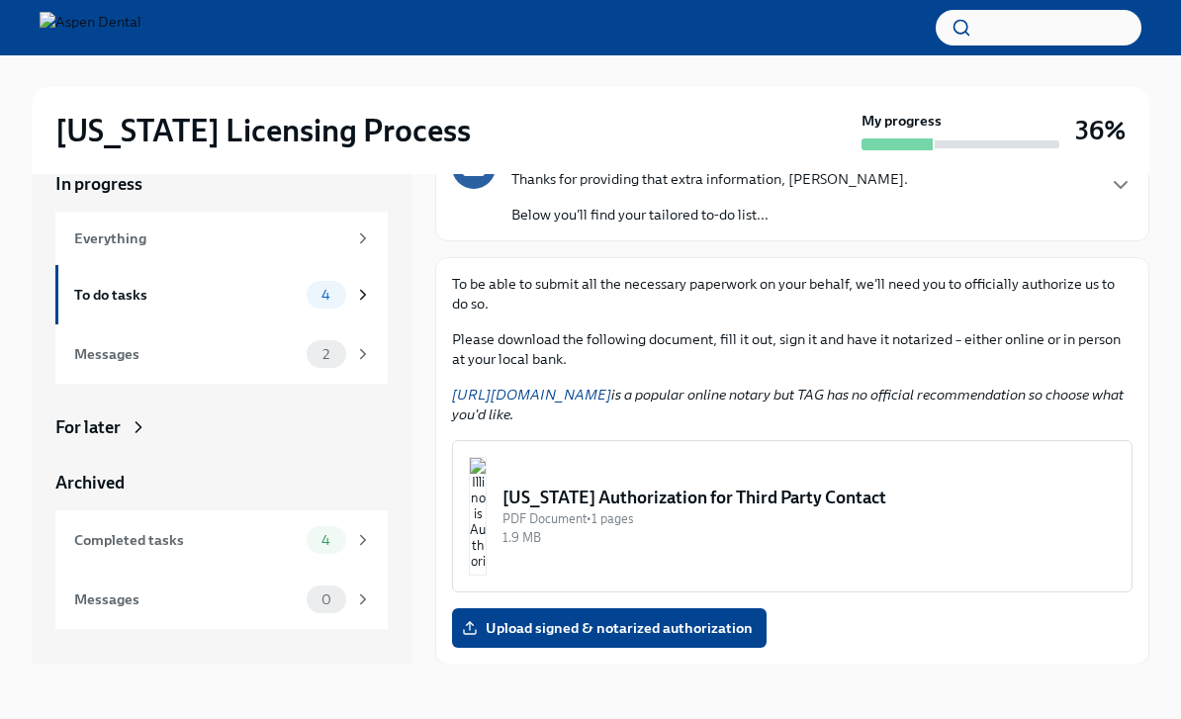
scroll to position [128, 0]
click at [642, 487] on div "[US_STATE] Authorization for Third Party Contact" at bounding box center [808, 499] width 613 height 24
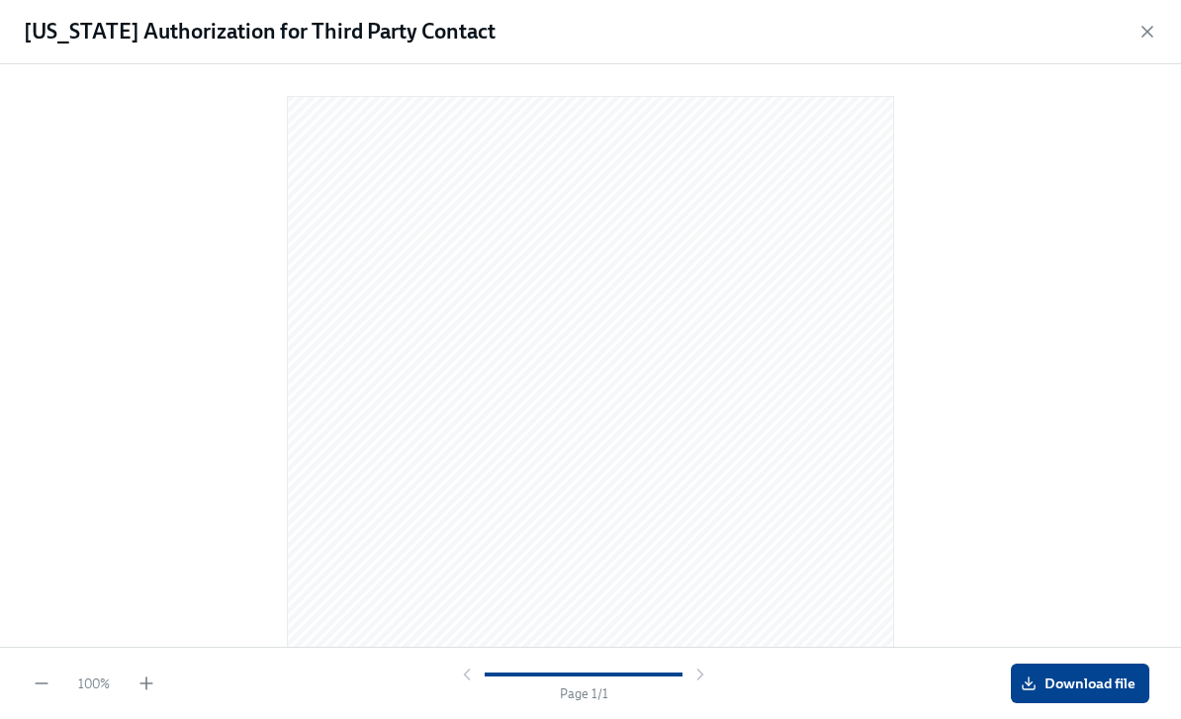
click at [1051, 685] on span "Download file" at bounding box center [1080, 684] width 111 height 20
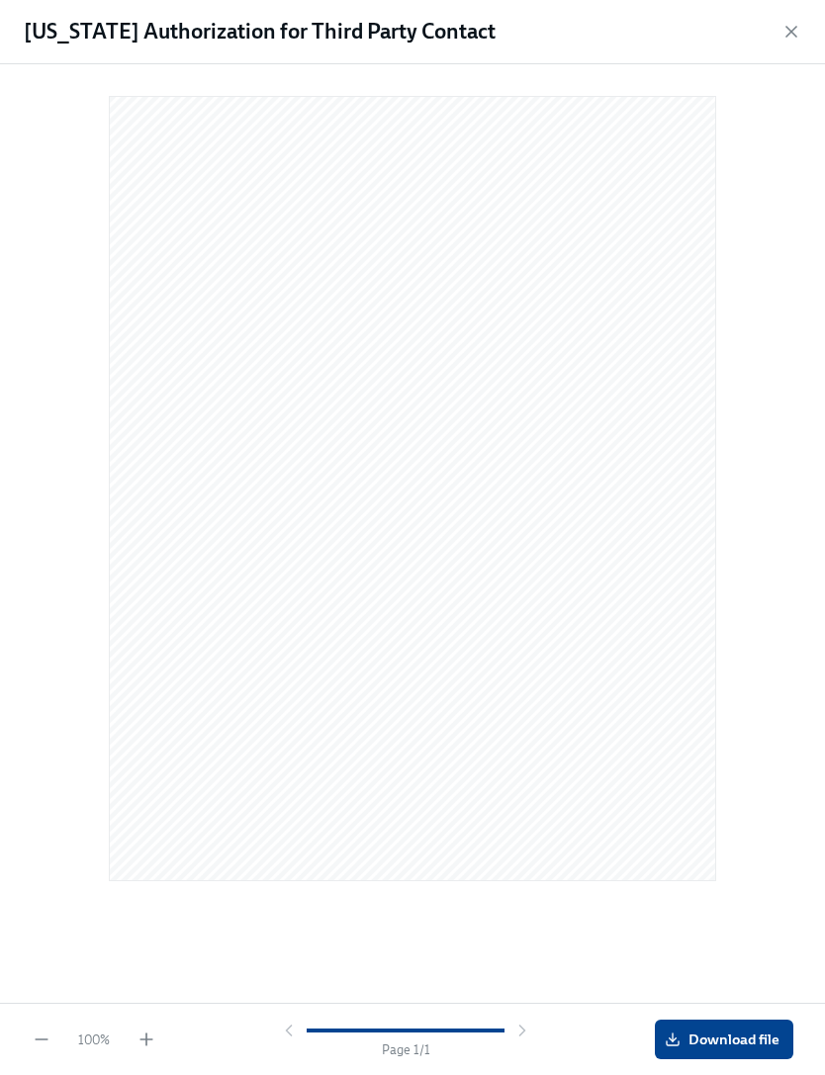
scroll to position [0, 0]
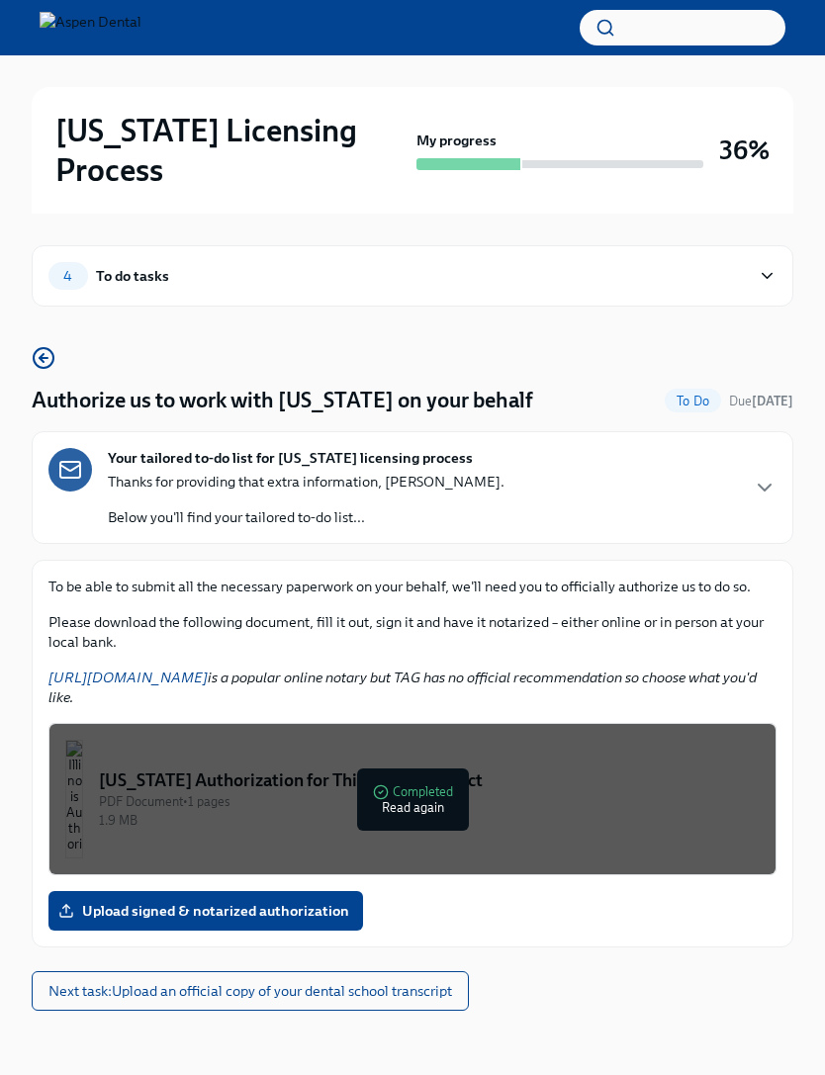
click at [130, 669] on link "[URL][DOMAIN_NAME]" at bounding box center [127, 678] width 159 height 18
